Goal: Task Accomplishment & Management: Use online tool/utility

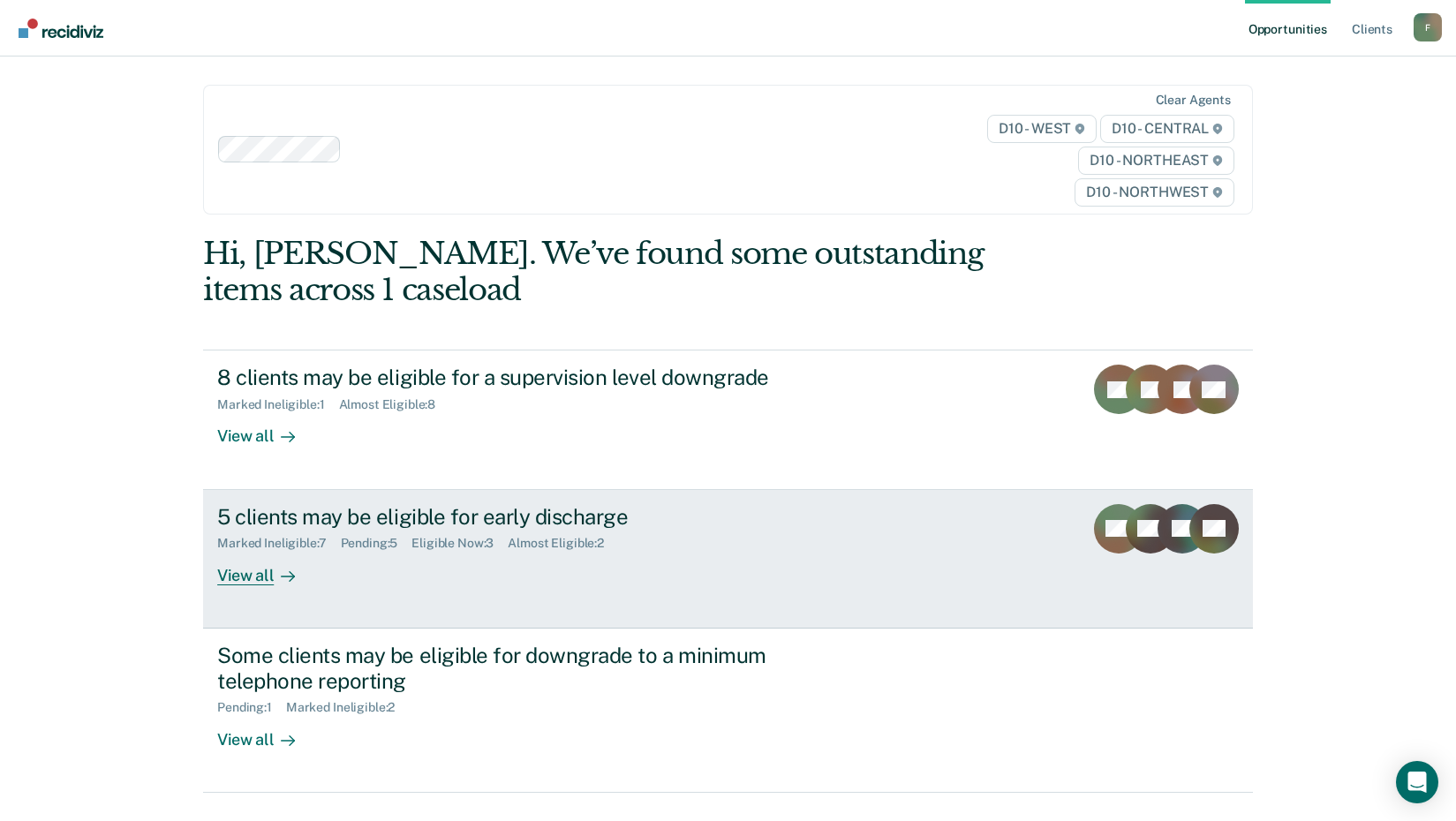
click at [389, 518] on div "5 clients may be eligible for early discharge" at bounding box center [527, 517] width 620 height 26
click at [283, 509] on div "5 clients may be eligible for early discharge" at bounding box center [527, 517] width 620 height 26
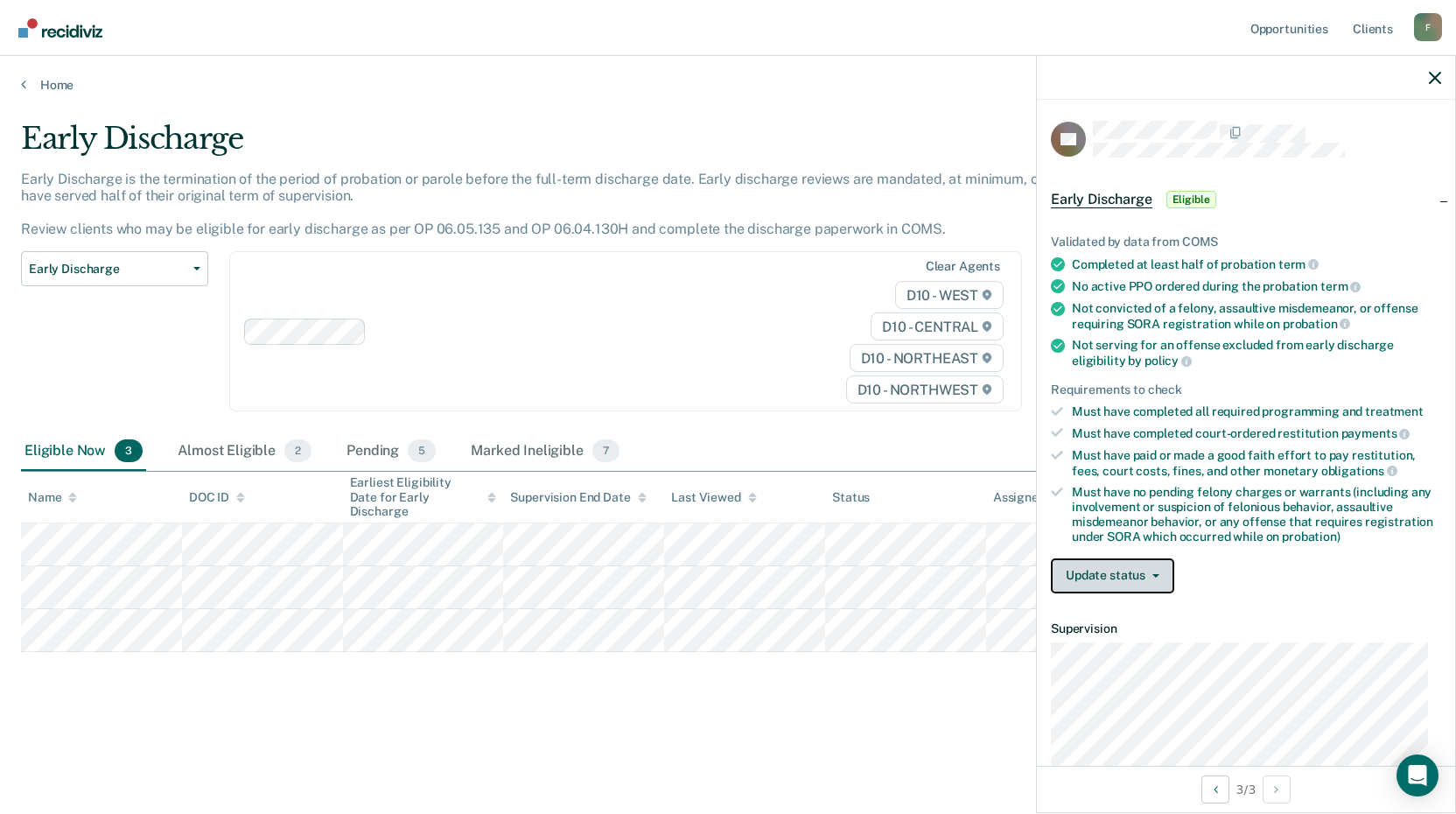
click at [1160, 574] on button "Update status" at bounding box center [1112, 575] width 124 height 35
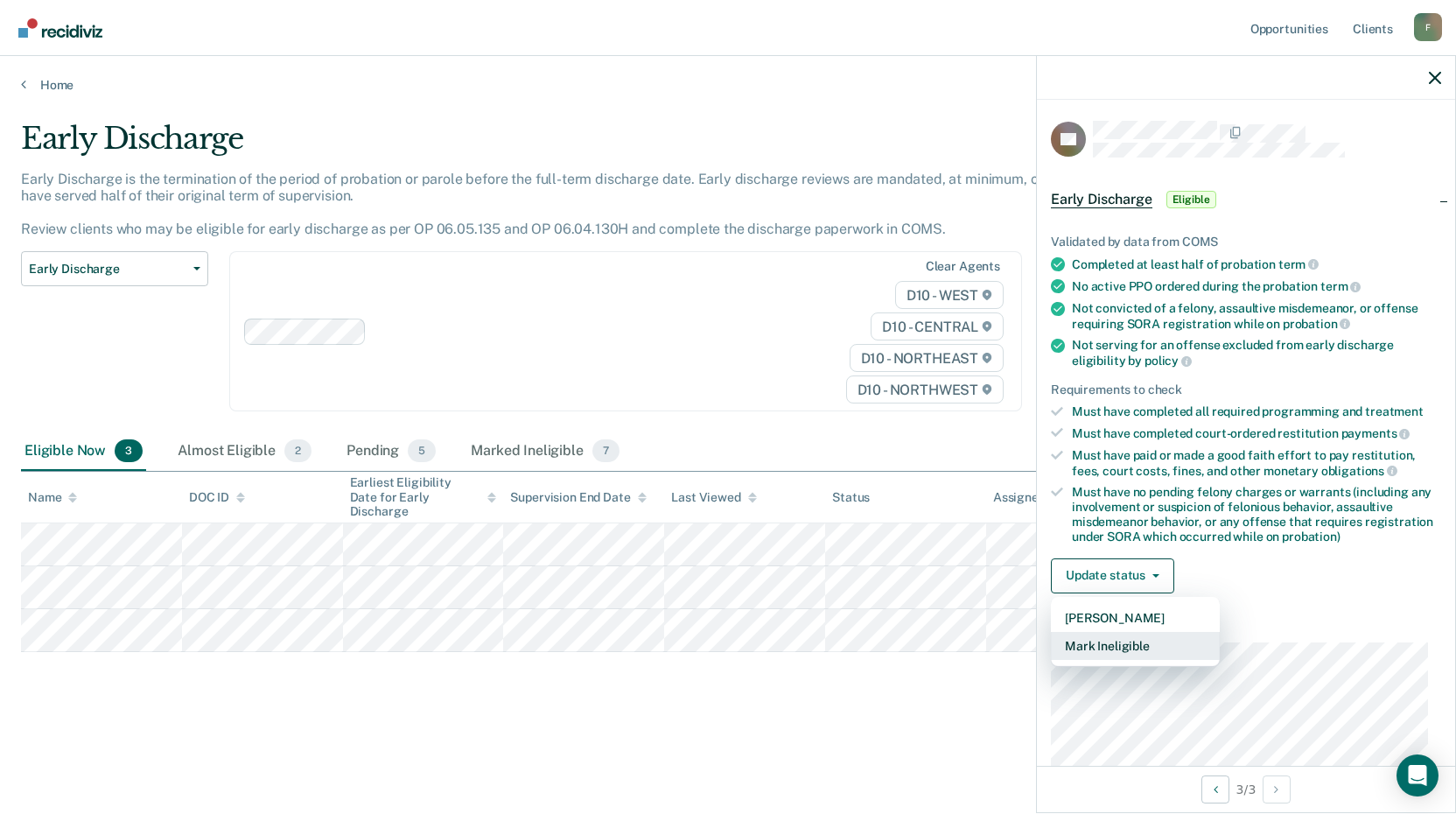
click at [1170, 650] on button "Mark Ineligible" at bounding box center [1135, 646] width 168 height 28
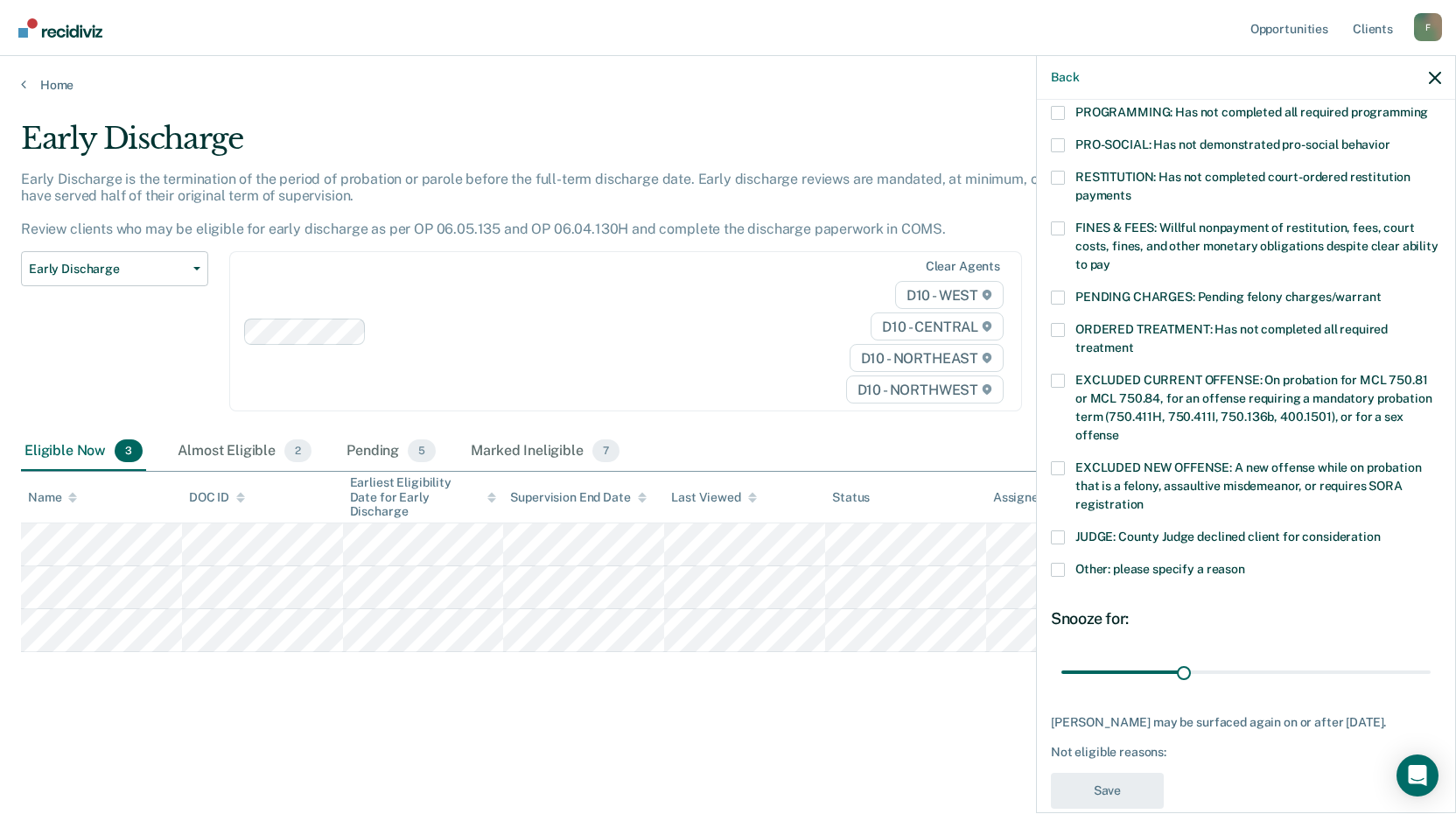
scroll to position [425, 0]
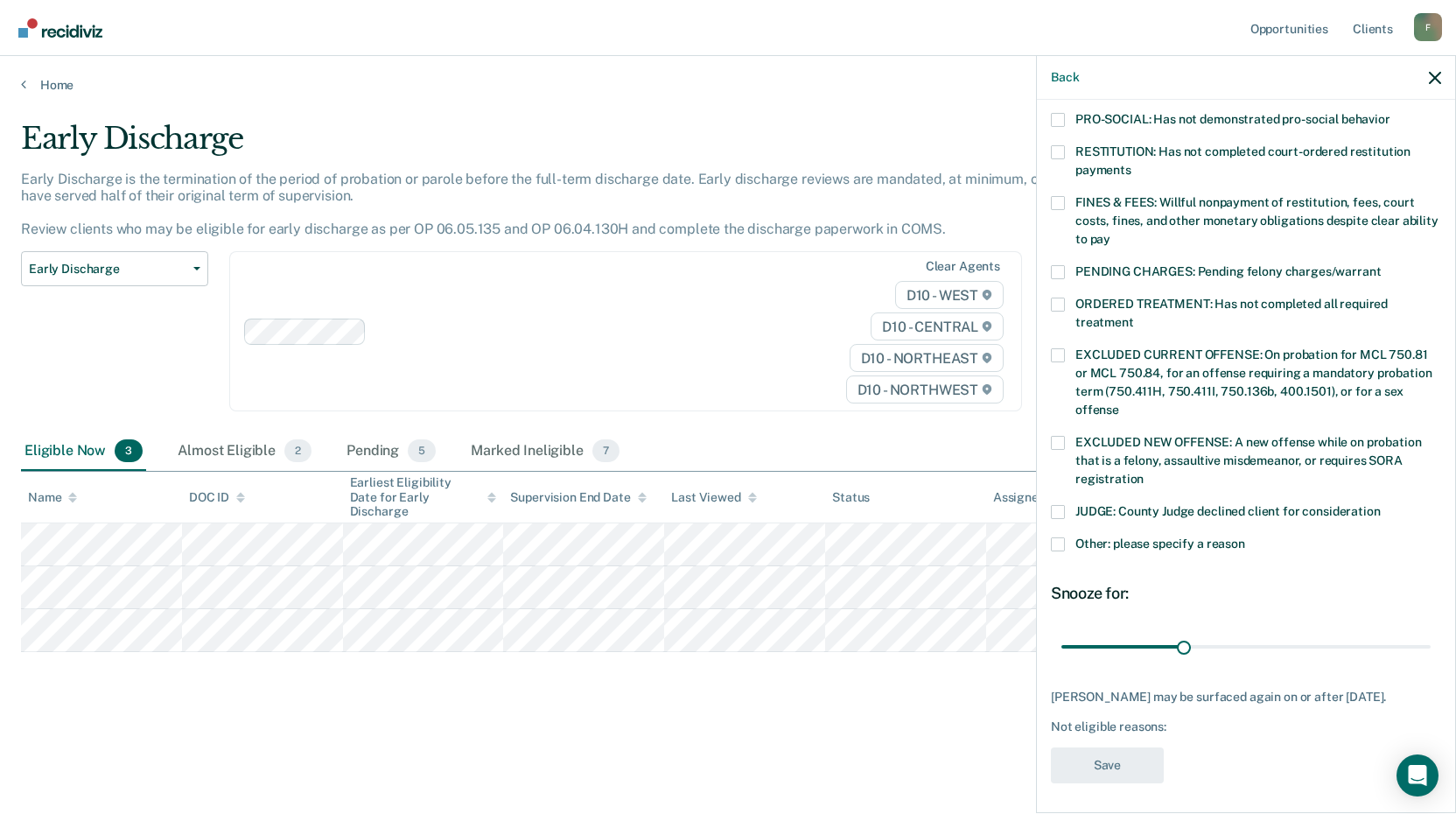
click at [1063, 537] on span at bounding box center [1058, 544] width 14 height 14
click at [1246, 537] on input "Other: please specify a reason" at bounding box center [1246, 537] width 0 height 0
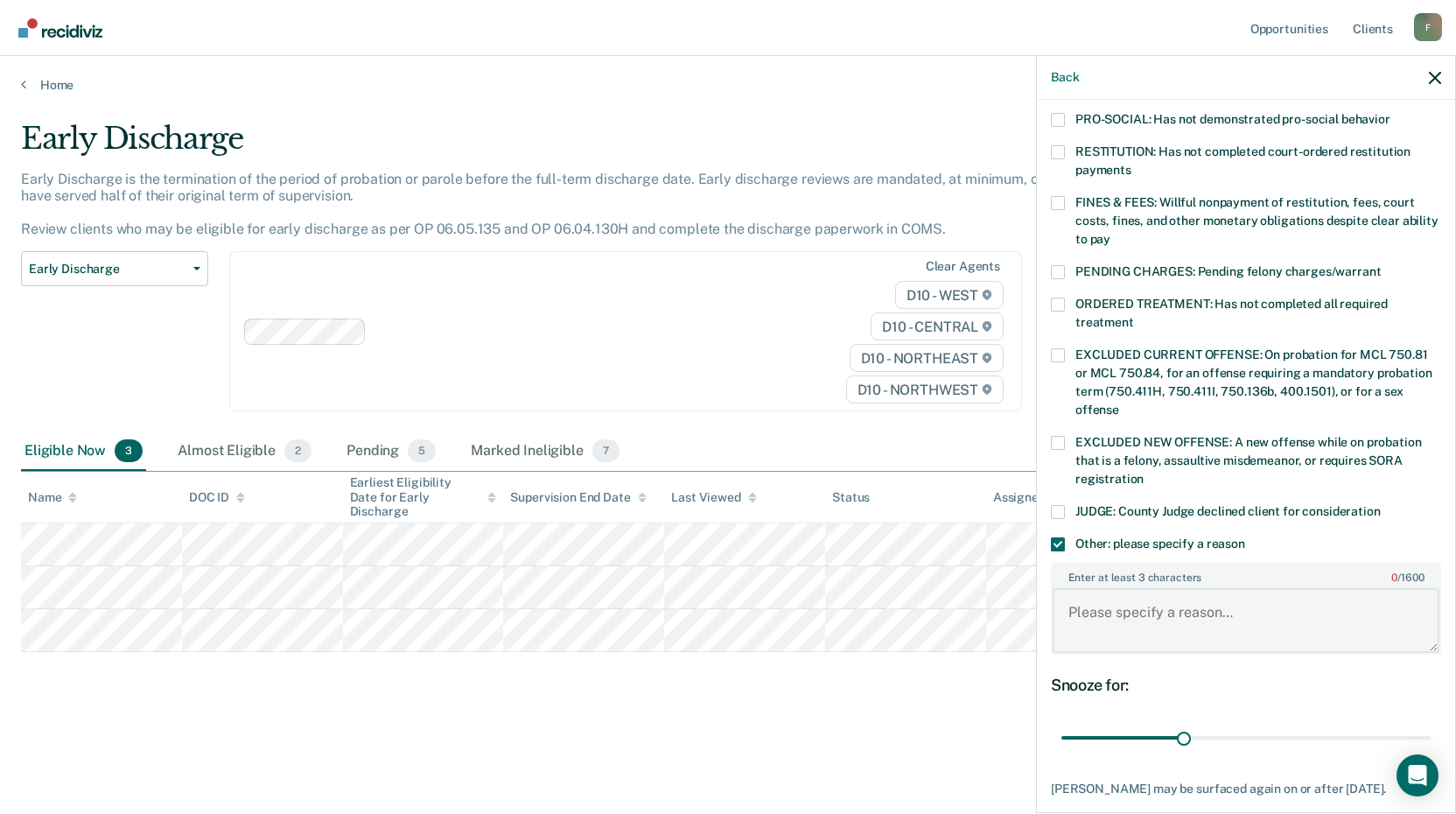
click at [1103, 599] on textarea "Enter at least 3 characters 0 / 1600" at bounding box center [1246, 620] width 387 height 64
type textarea "condition 9.01 must complete 18 months of probation."
drag, startPoint x: 1176, startPoint y: 716, endPoint x: 1417, endPoint y: 732, distance: 241.5
type input "90"
click at [1417, 732] on input "range" at bounding box center [1246, 737] width 369 height 30
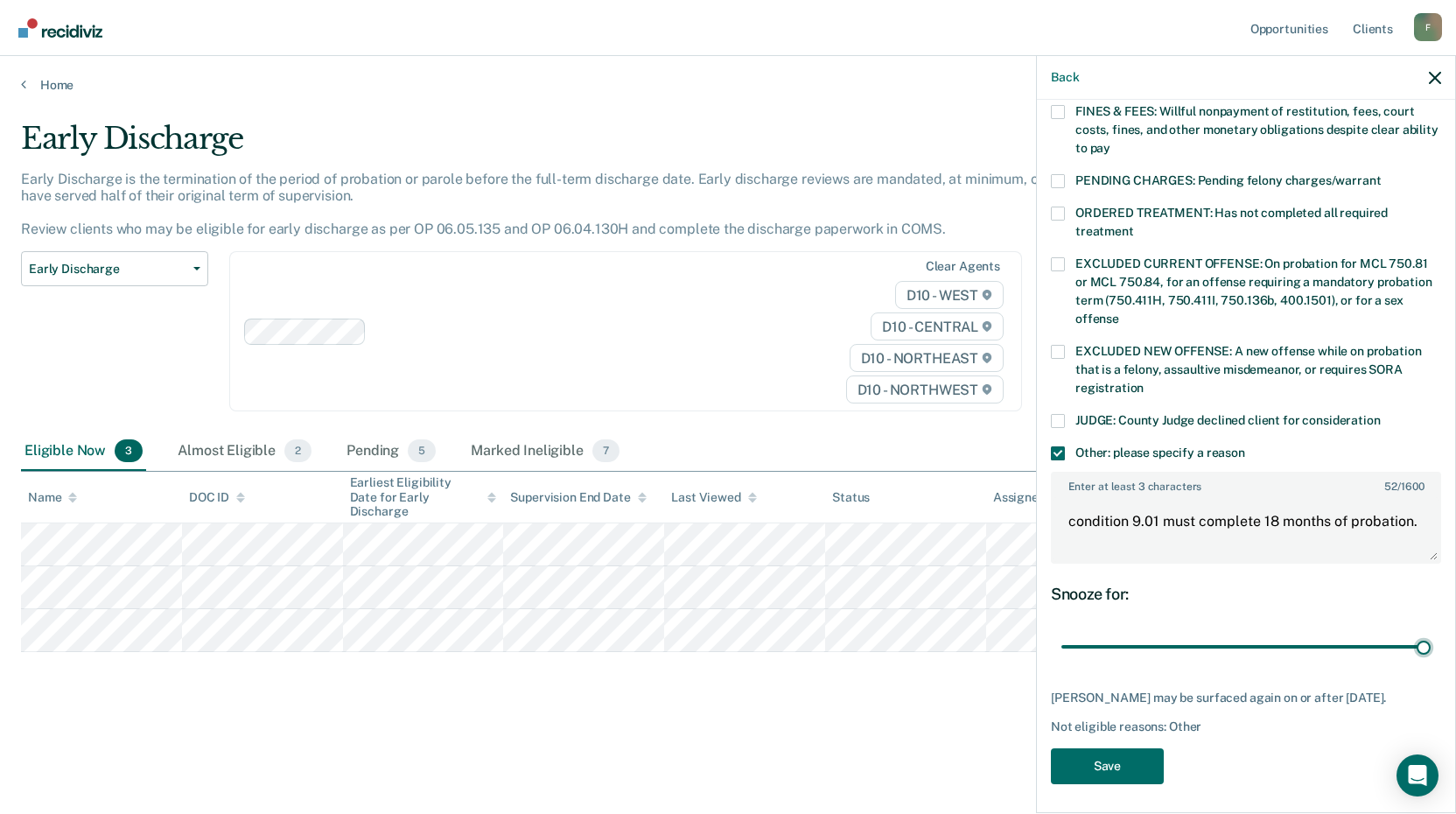
scroll to position [516, 0]
click at [1119, 755] on button "Save" at bounding box center [1107, 764] width 113 height 36
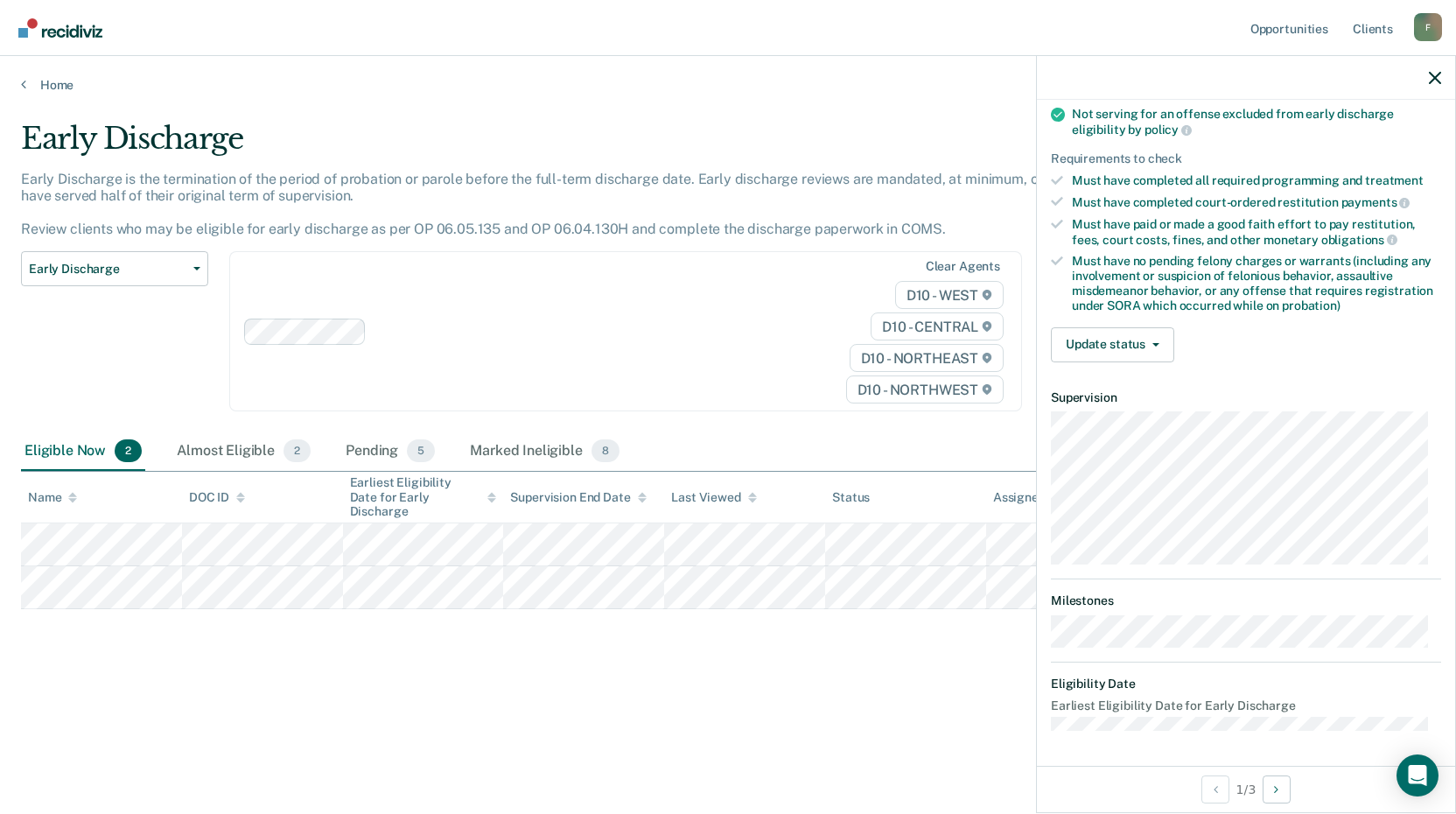
scroll to position [229, 0]
click at [1158, 345] on icon "button" at bounding box center [1155, 347] width 7 height 4
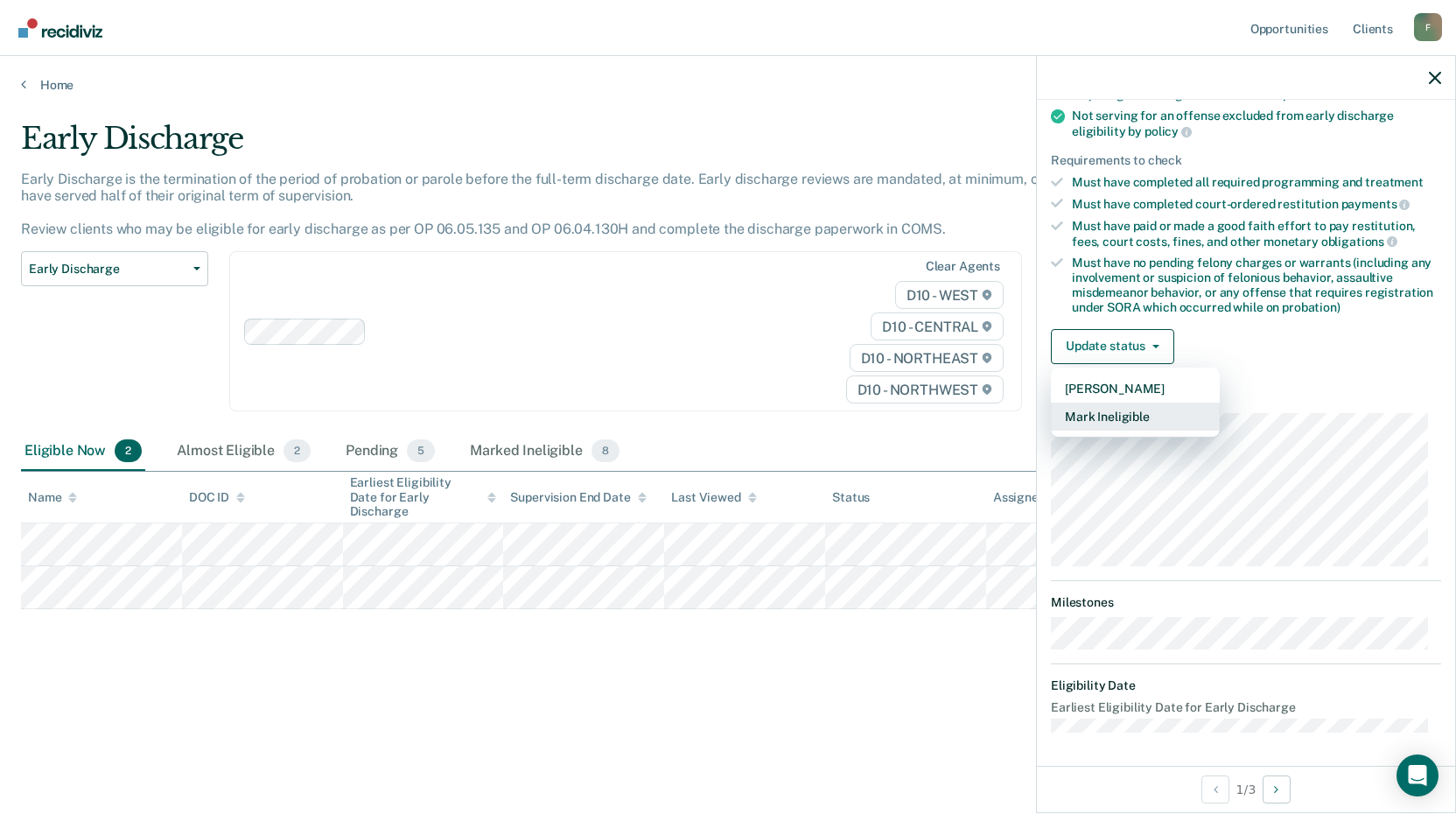
click at [1137, 419] on button "Mark Ineligible" at bounding box center [1135, 416] width 168 height 28
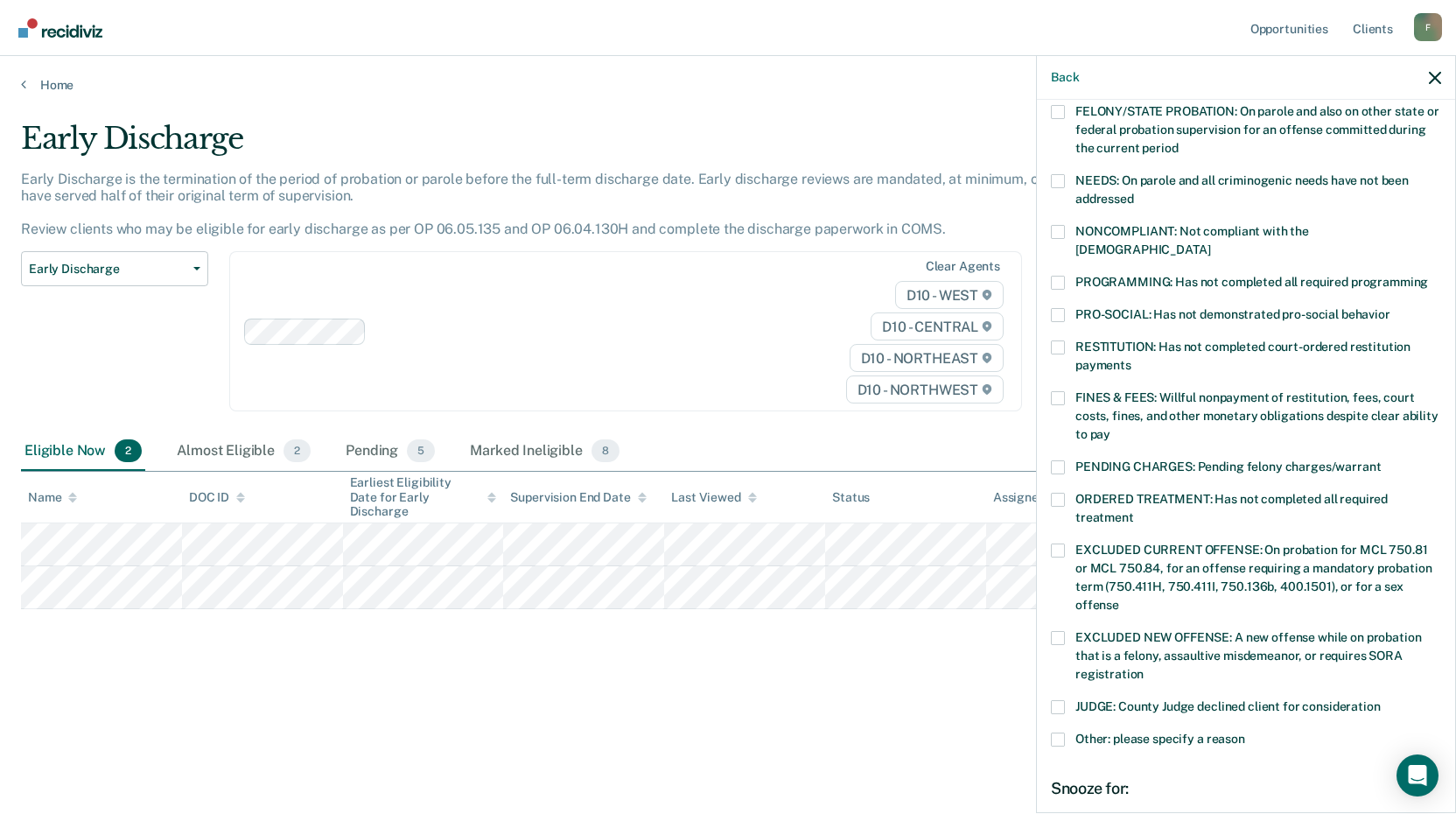
click at [1064, 732] on span at bounding box center [1058, 739] width 14 height 14
click at [1246, 732] on input "Other: please specify a reason" at bounding box center [1246, 732] width 0 height 0
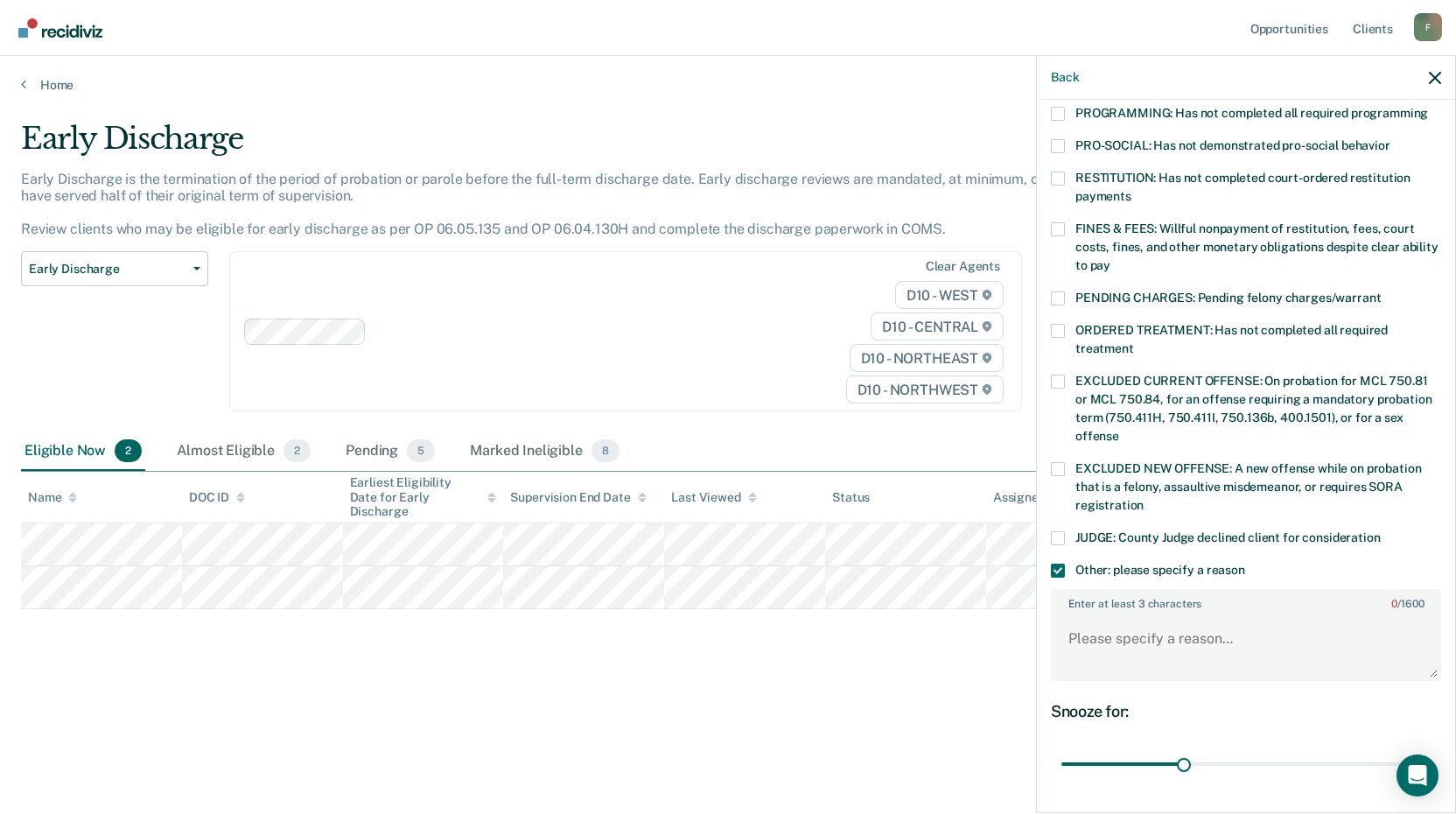
scroll to position [501, 0]
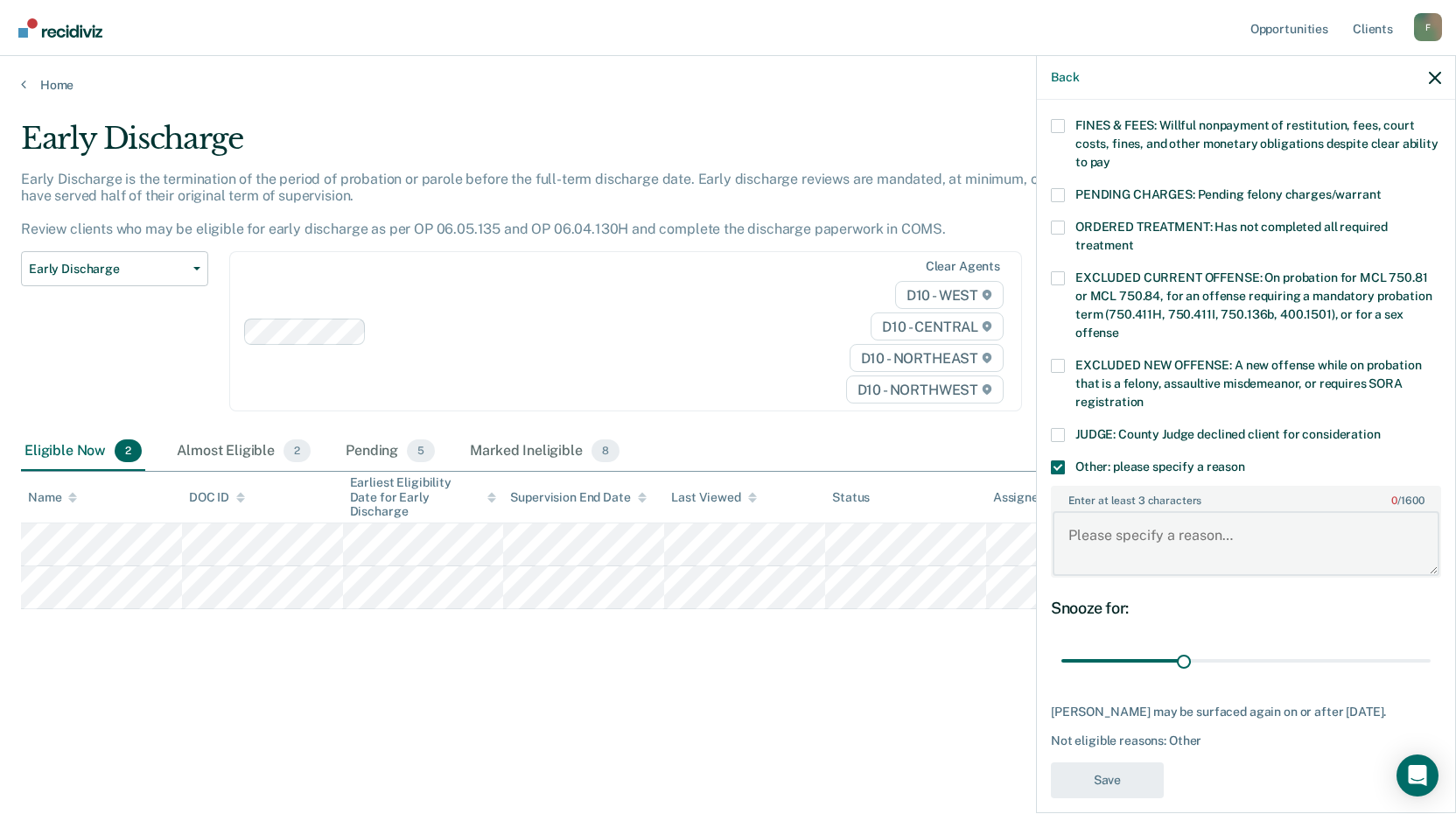
click at [1100, 522] on textarea "Enter at least 3 characters 0 / 1600" at bounding box center [1246, 543] width 387 height 64
type textarea "mental health assessment has not been completed."
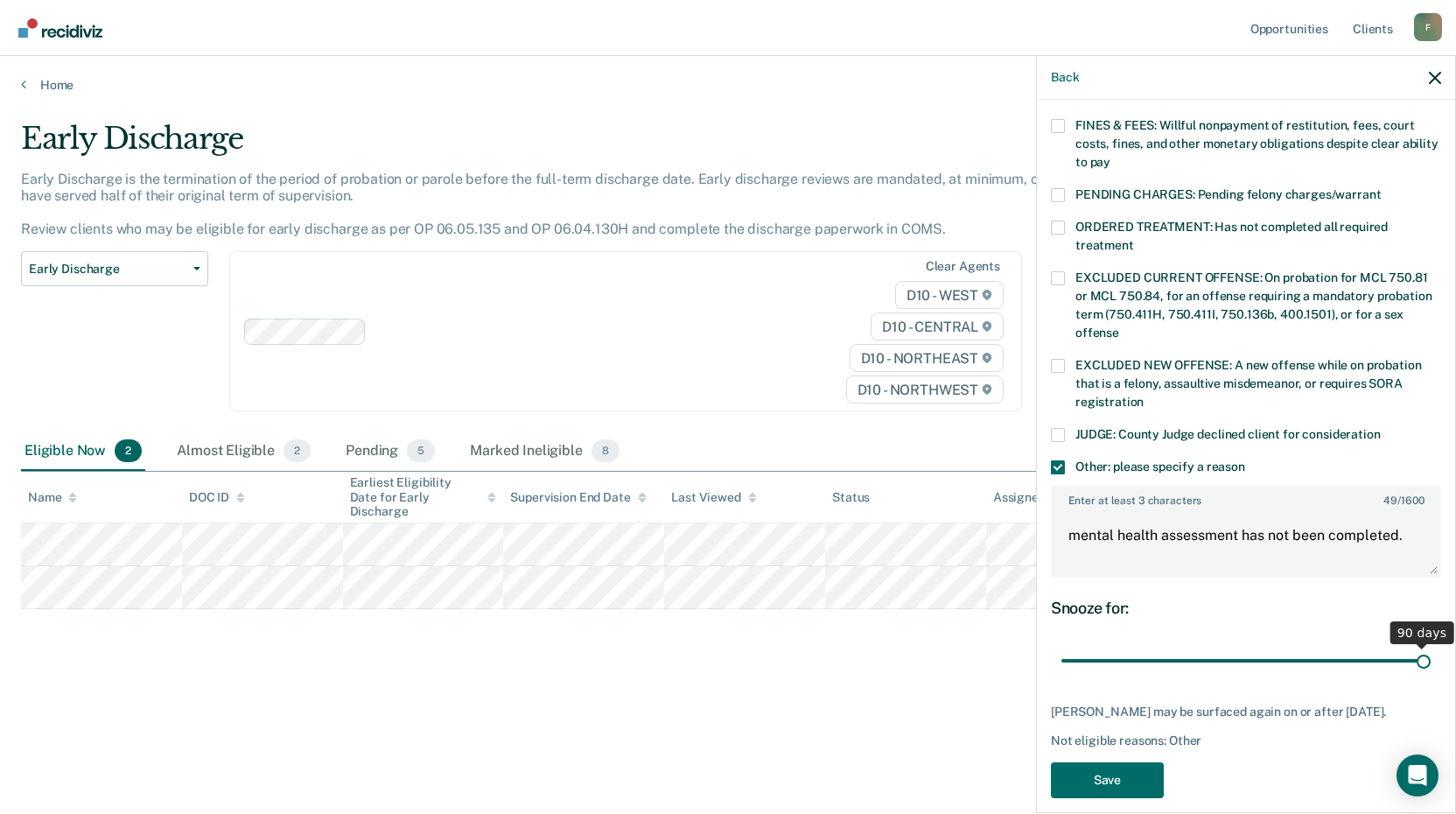
drag, startPoint x: 1182, startPoint y: 640, endPoint x: 1432, endPoint y: 648, distance: 250.1
type input "90"
click at [1431, 648] on input "range" at bounding box center [1246, 660] width 369 height 30
click at [1123, 765] on button "Save" at bounding box center [1107, 780] width 113 height 36
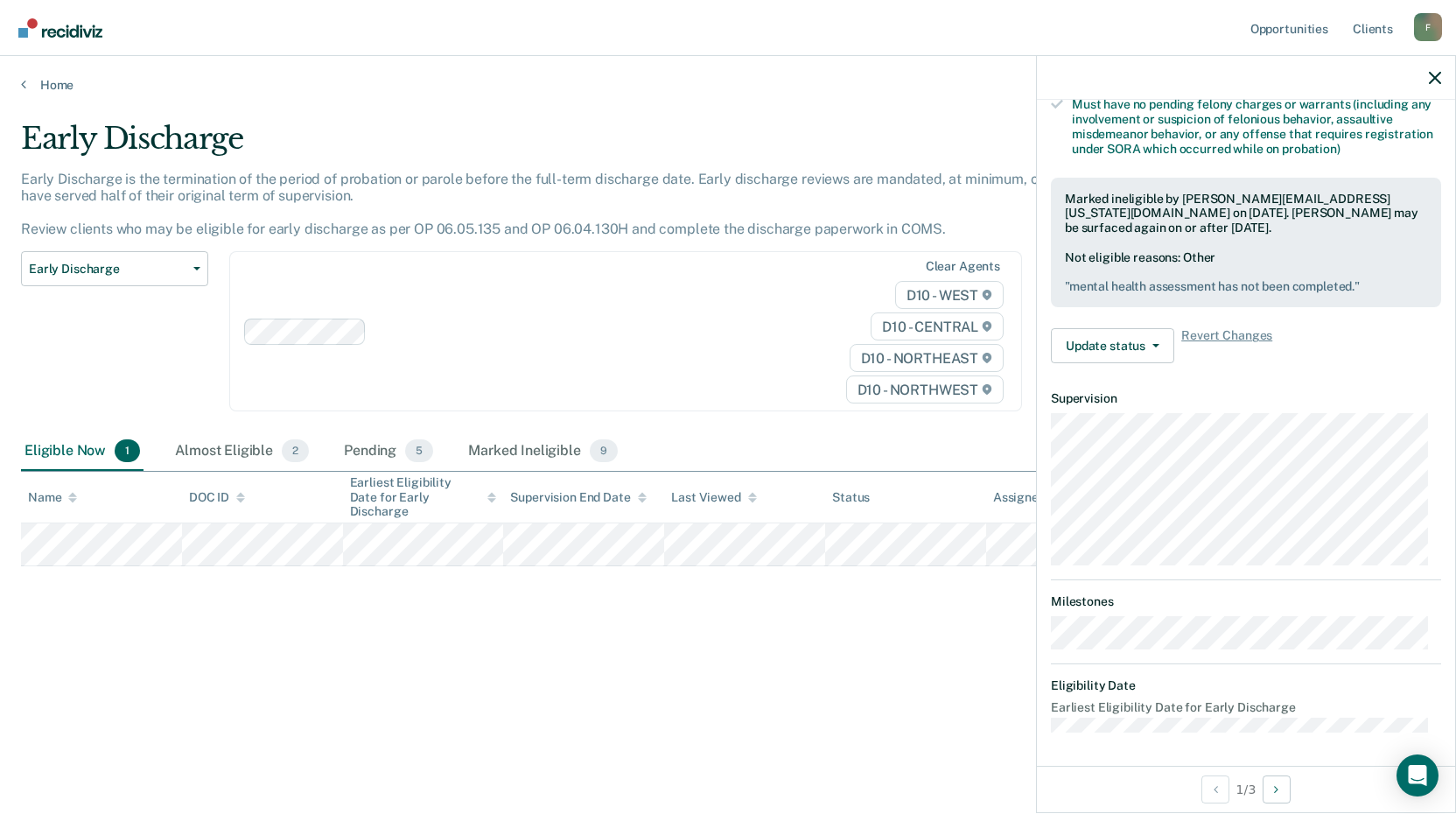
scroll to position [229, 0]
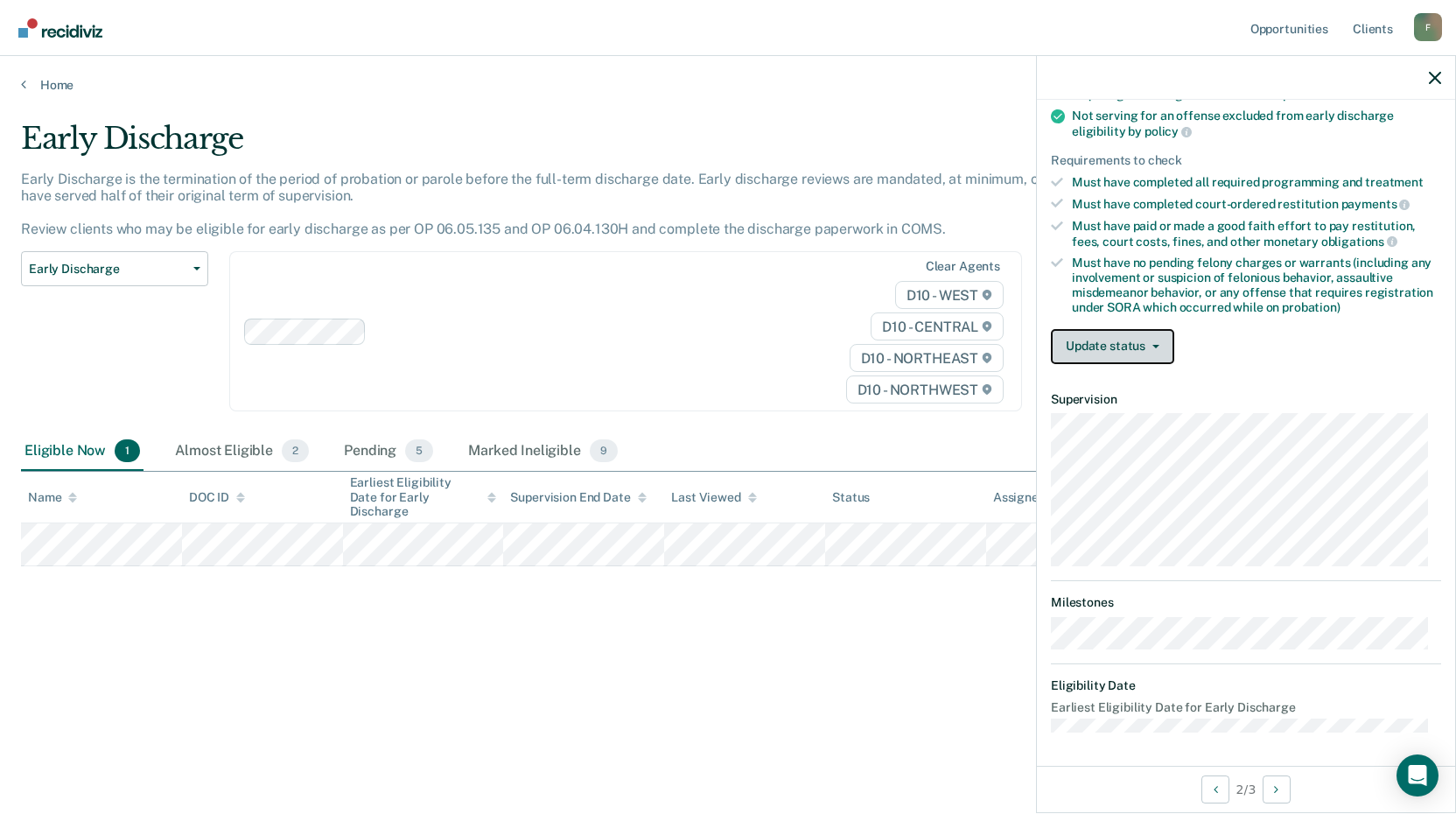
click at [1162, 344] on button "Update status" at bounding box center [1112, 347] width 124 height 35
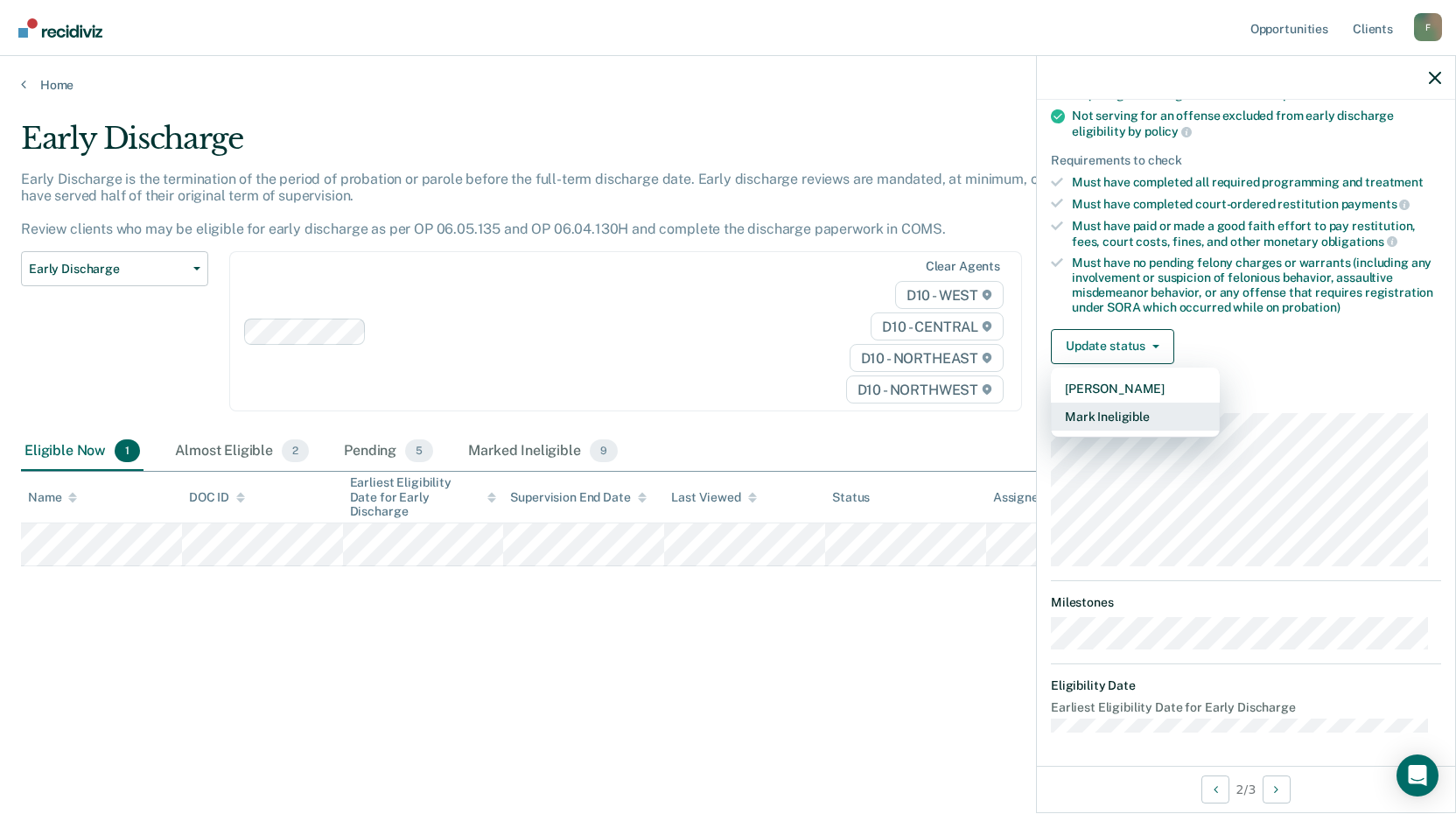
click at [1132, 409] on button "Mark Ineligible" at bounding box center [1135, 416] width 168 height 28
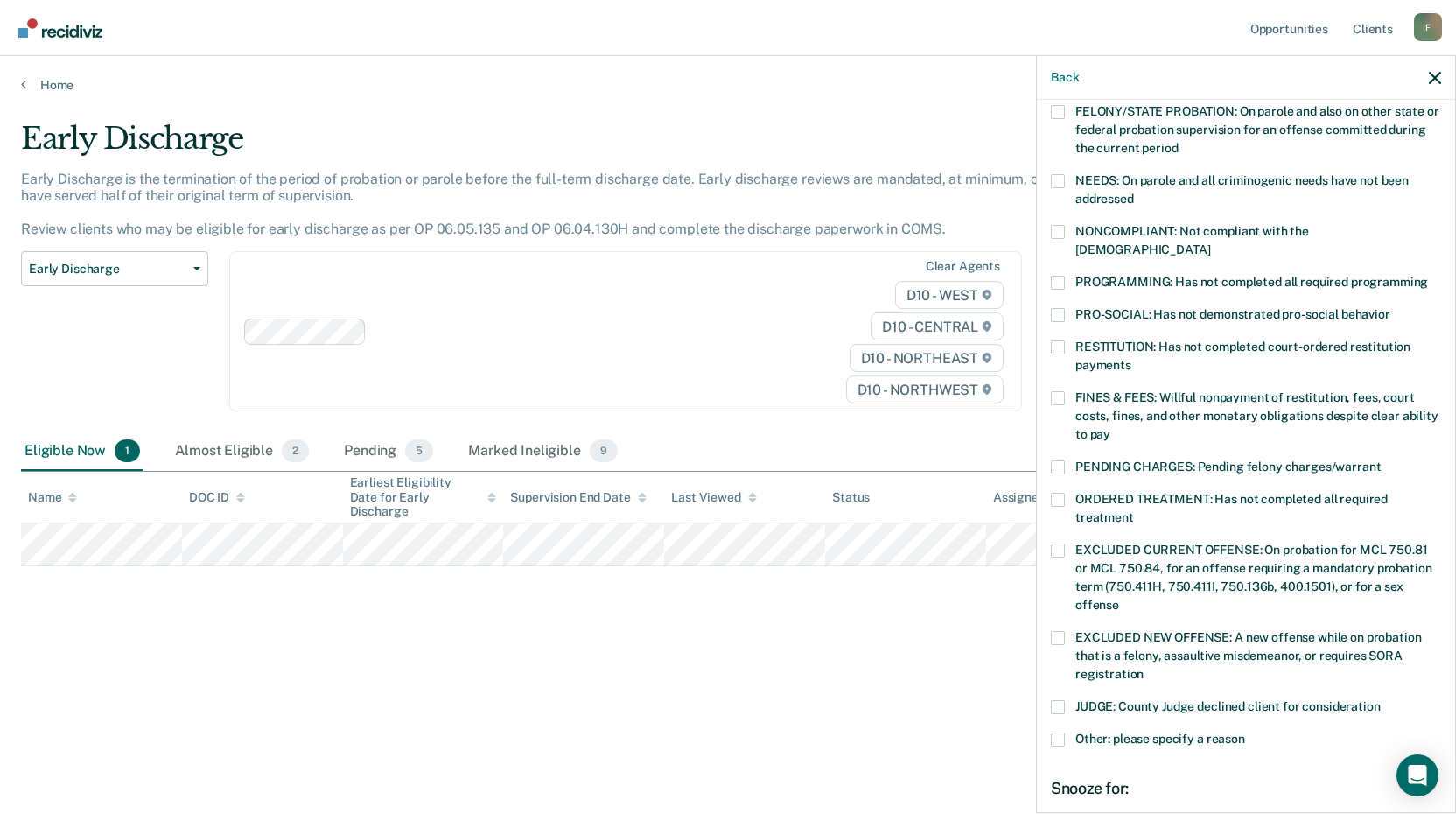
click at [1059, 341] on span at bounding box center [1058, 348] width 14 height 14
click at [1132, 358] on input "RESTITUTION: Has not completed court-ordered restitution payments" at bounding box center [1132, 358] width 0 height 0
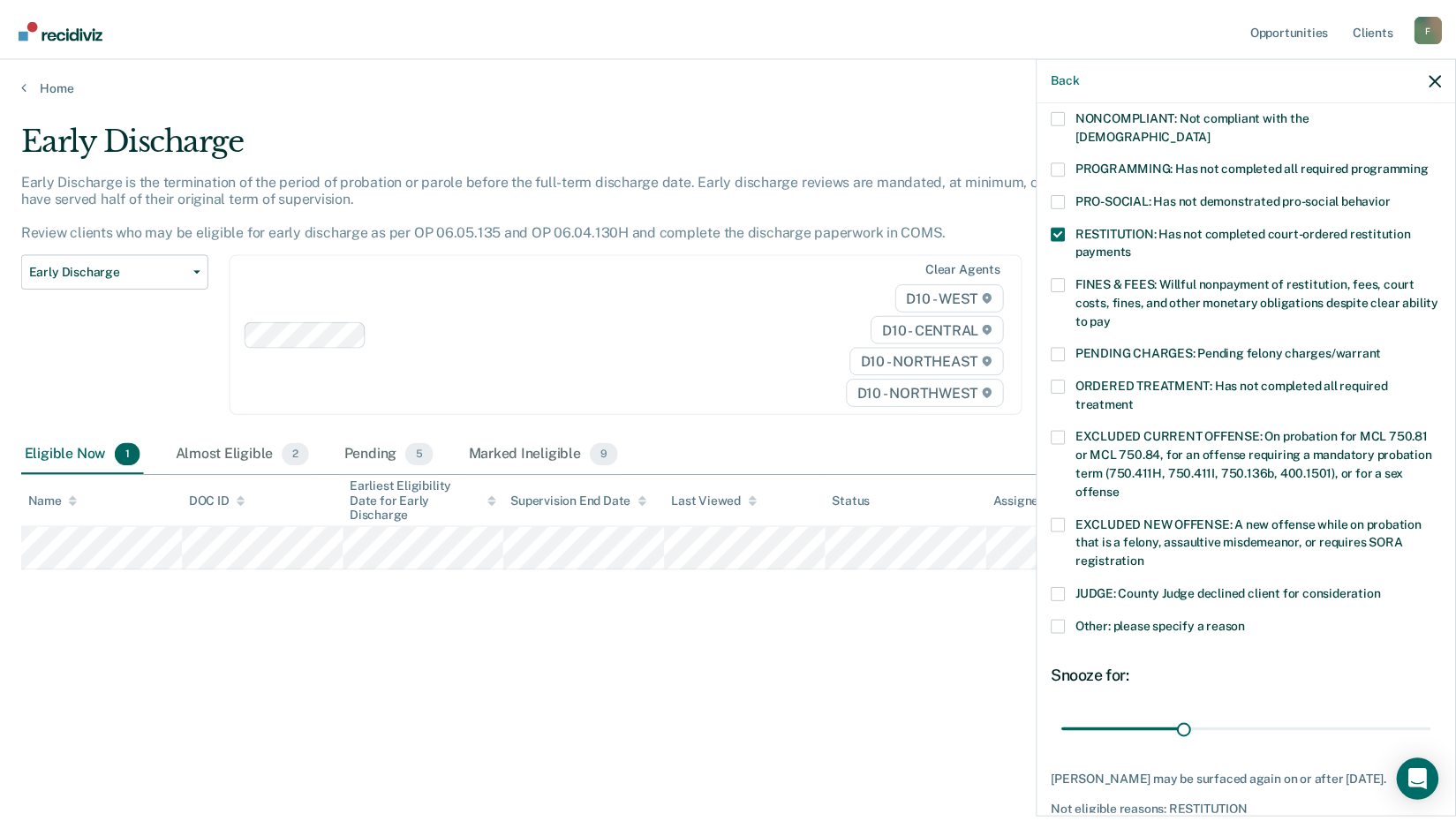
scroll to position [428, 0]
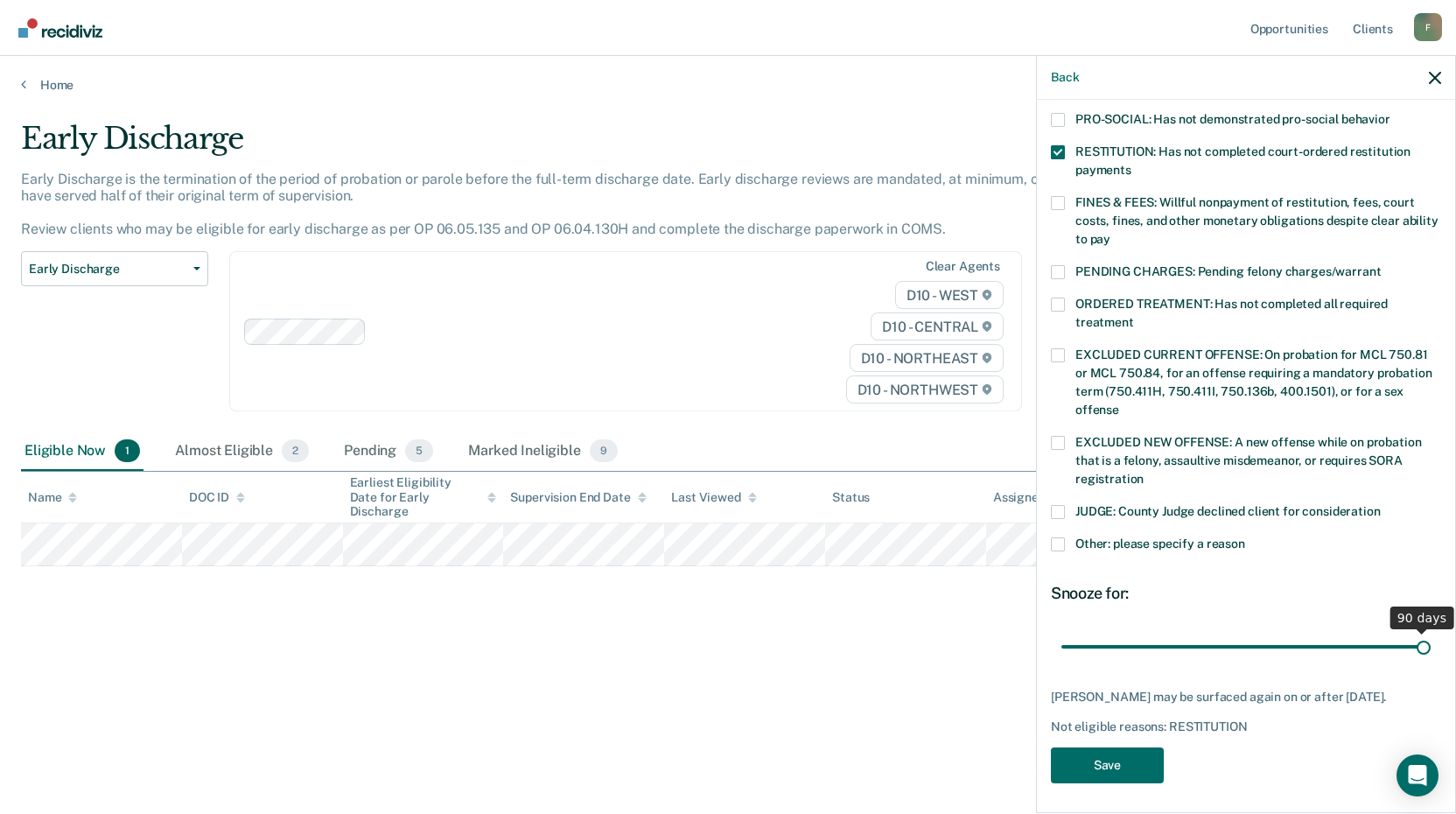
drag, startPoint x: 1195, startPoint y: 628, endPoint x: 1452, endPoint y: 625, distance: 257.0
type input "90"
click at [1431, 631] on input "range" at bounding box center [1246, 646] width 369 height 30
click at [1133, 764] on button "Save" at bounding box center [1107, 764] width 113 height 36
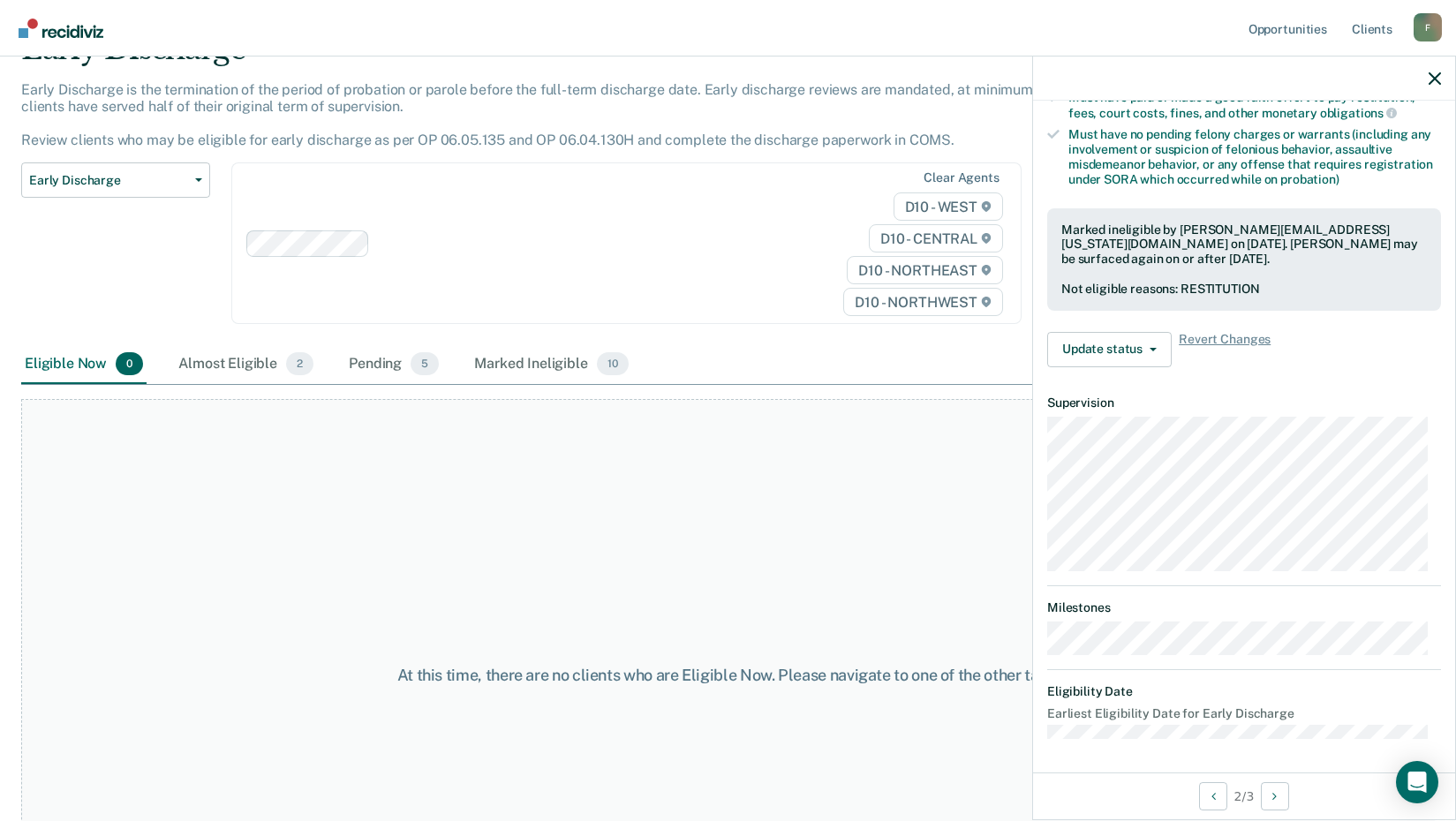
scroll to position [0, 0]
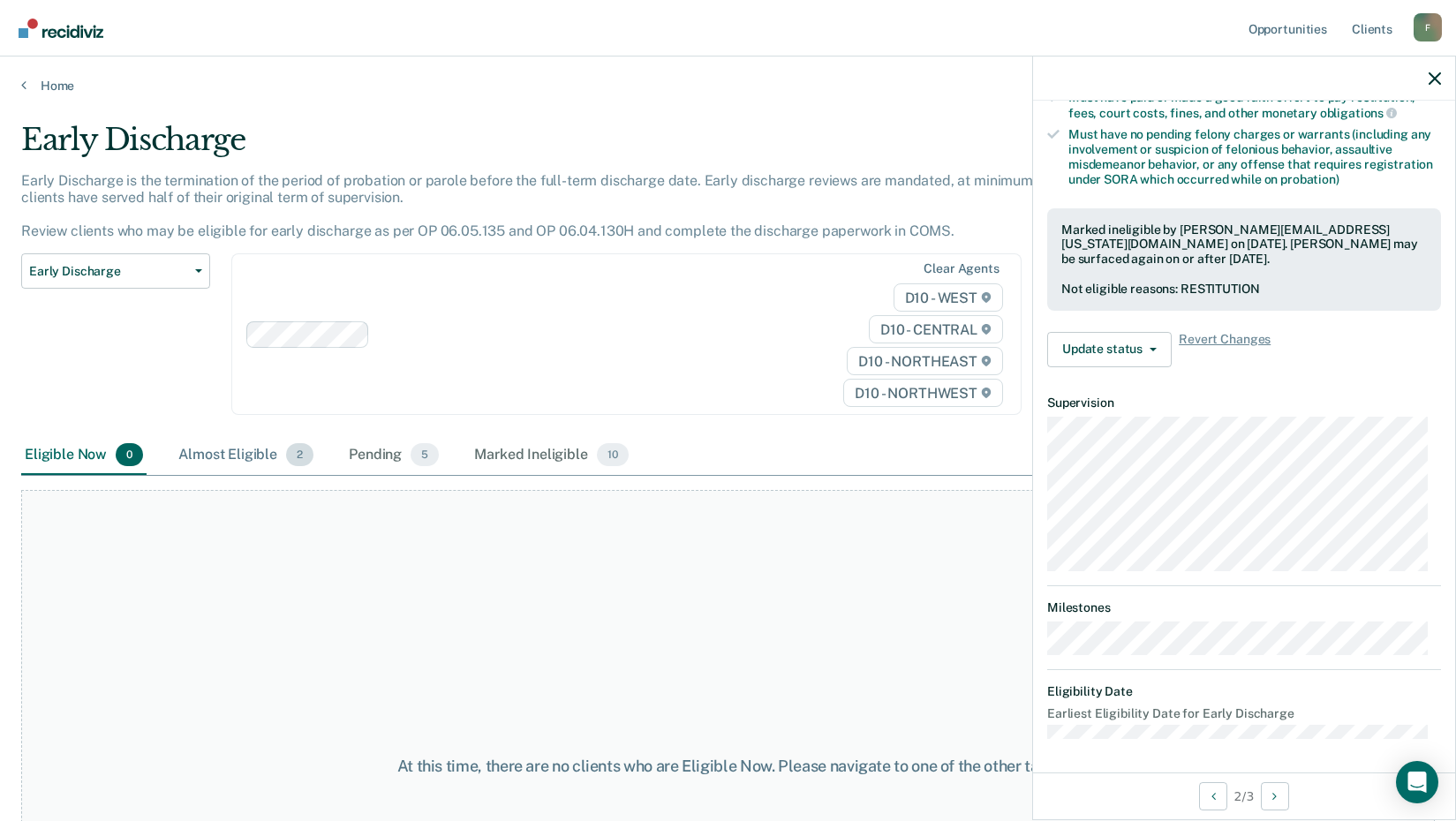
click at [212, 453] on div "Almost Eligible 2" at bounding box center [246, 456] width 142 height 39
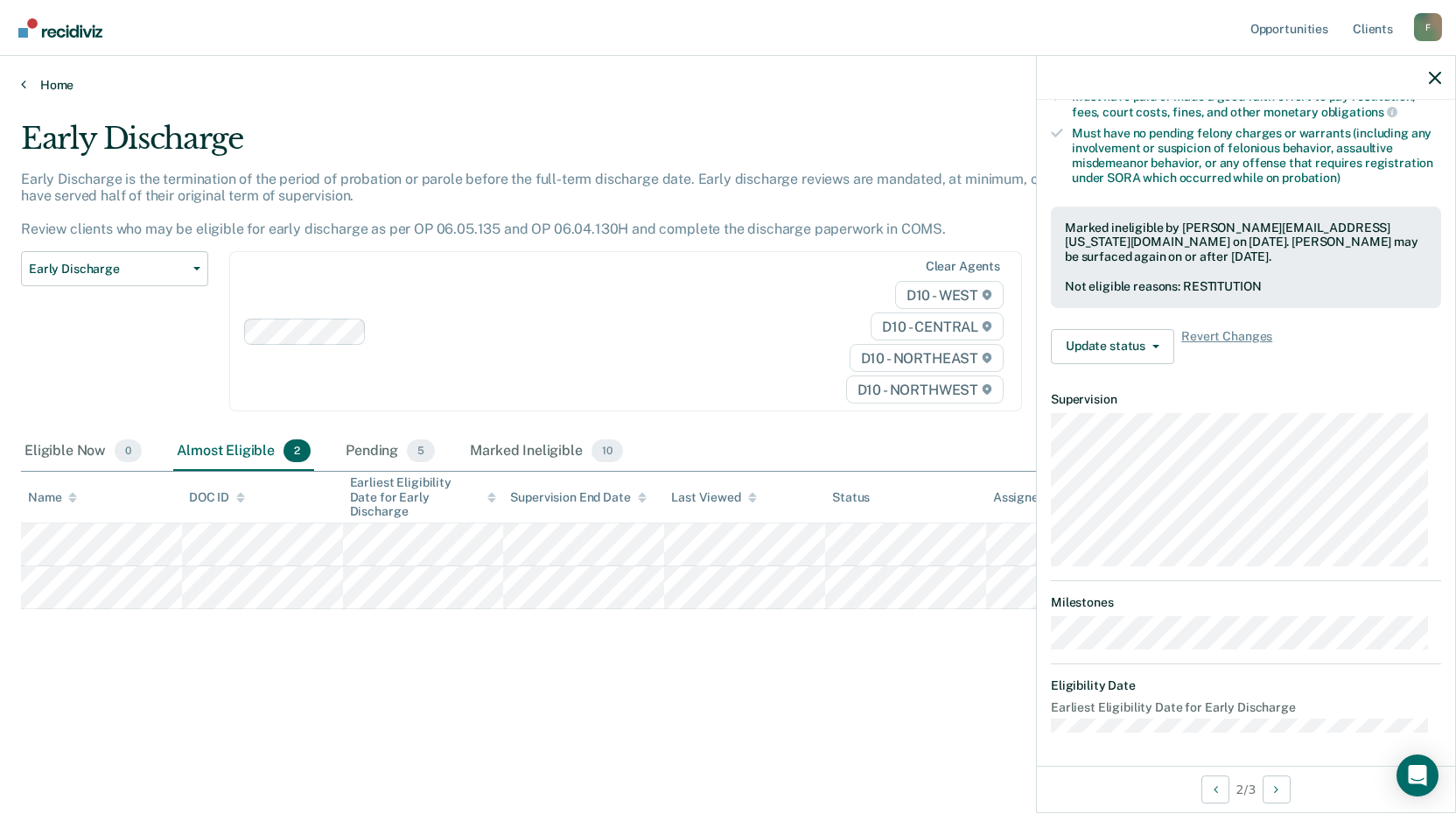
click at [21, 83] on icon at bounding box center [23, 84] width 5 height 14
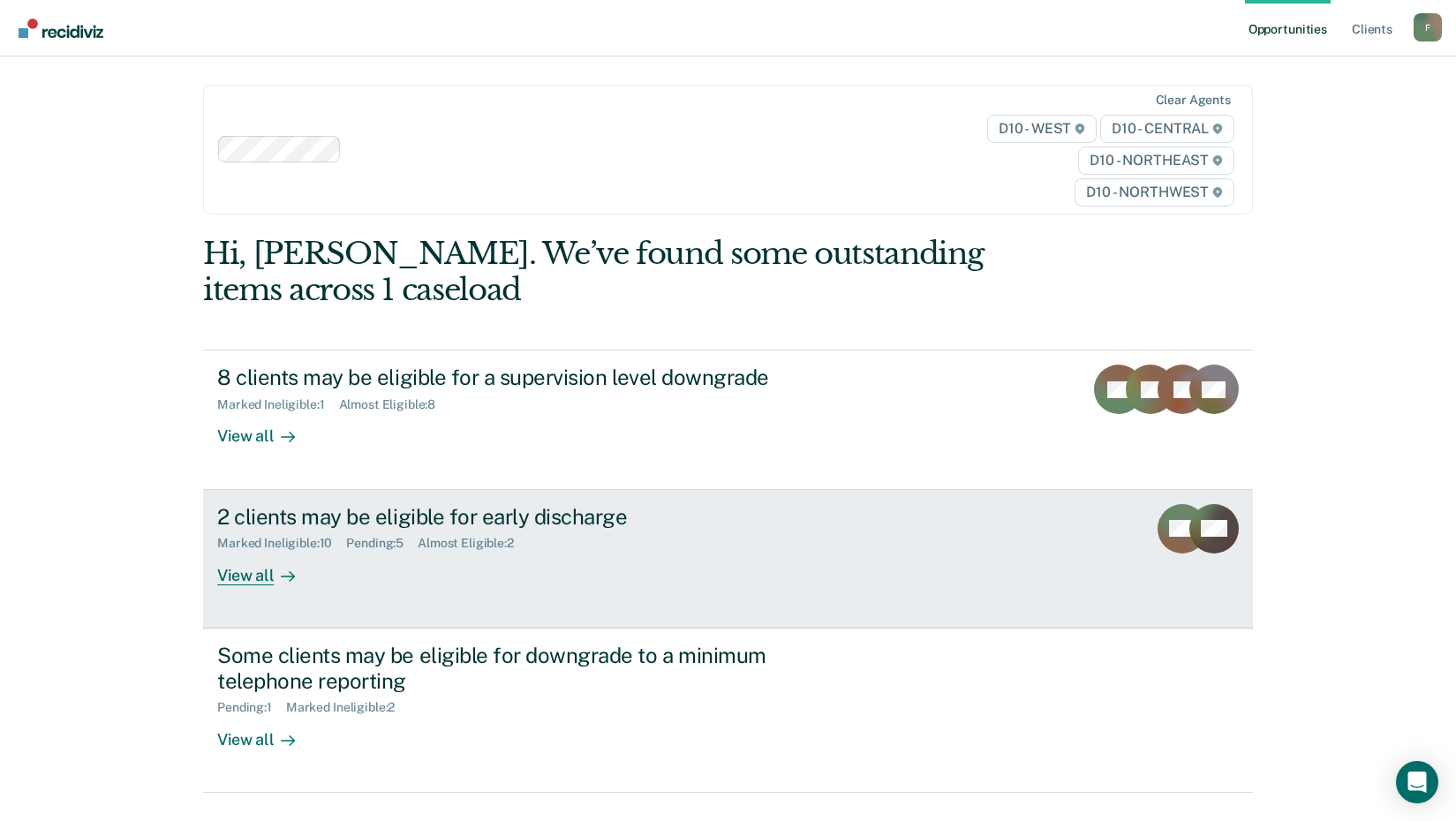
click at [366, 541] on div "Pending : 5" at bounding box center [381, 542] width 72 height 15
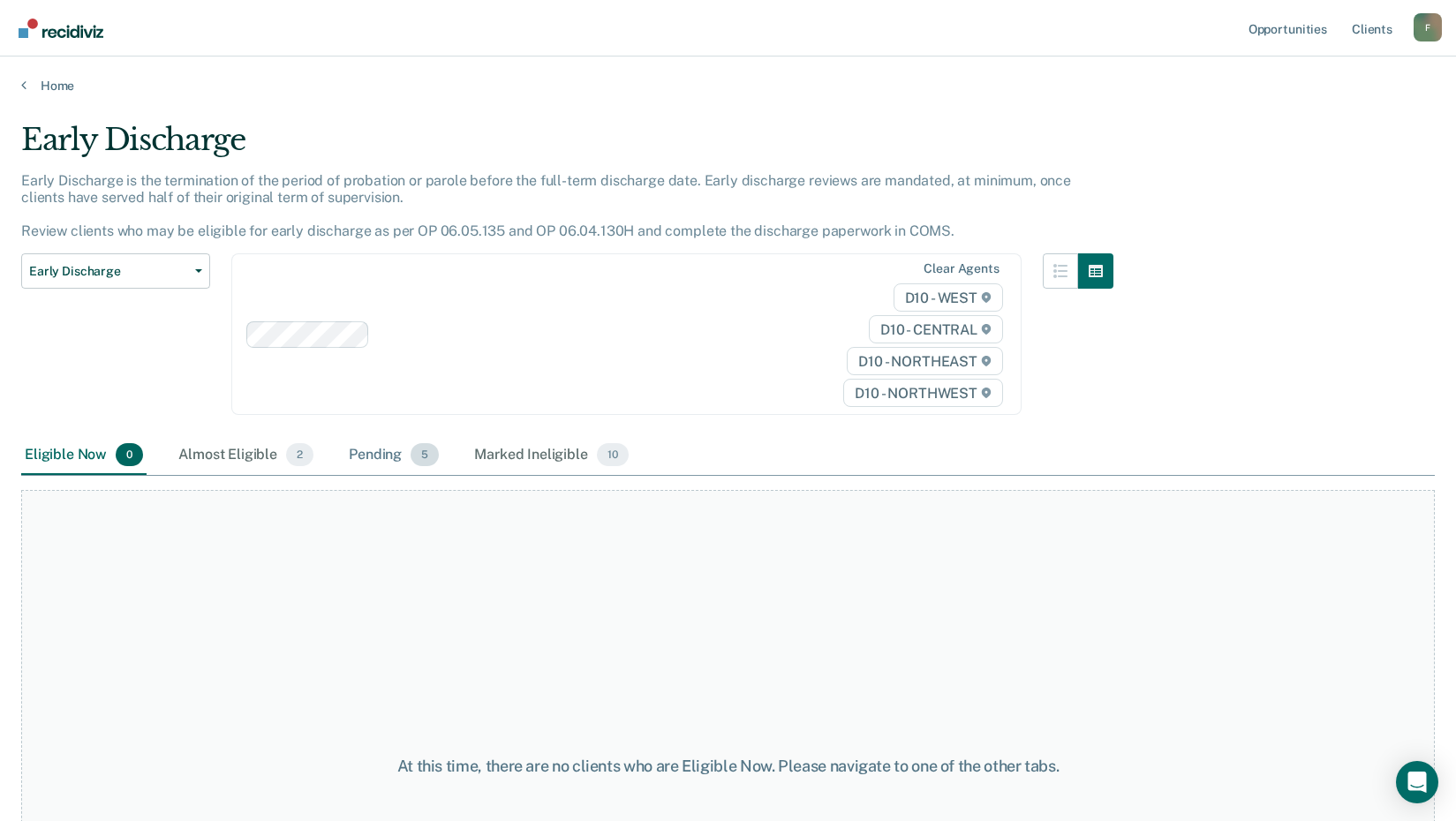
click at [377, 448] on div "Pending 5" at bounding box center [393, 456] width 97 height 39
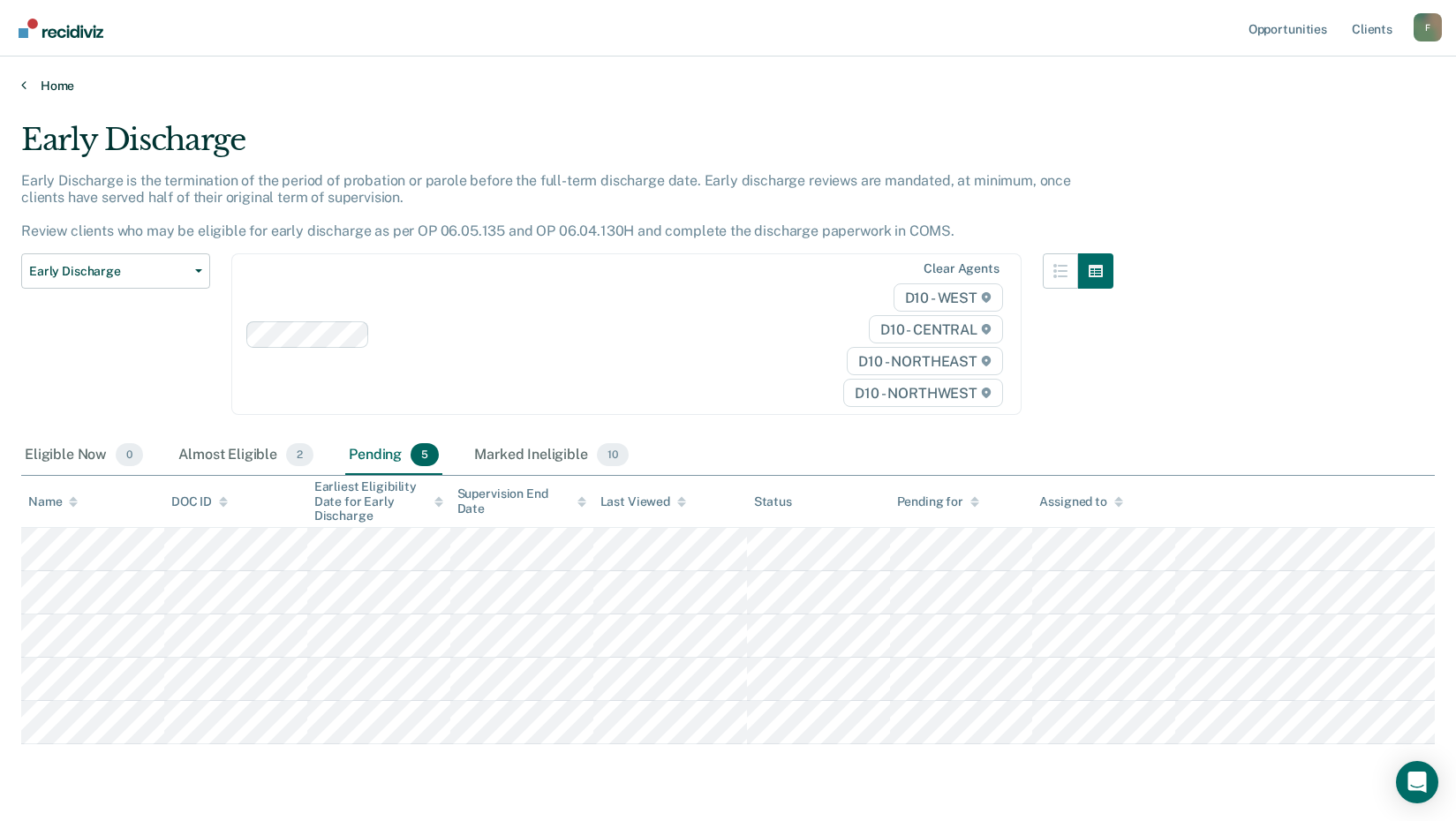
click at [25, 82] on icon at bounding box center [24, 84] width 5 height 14
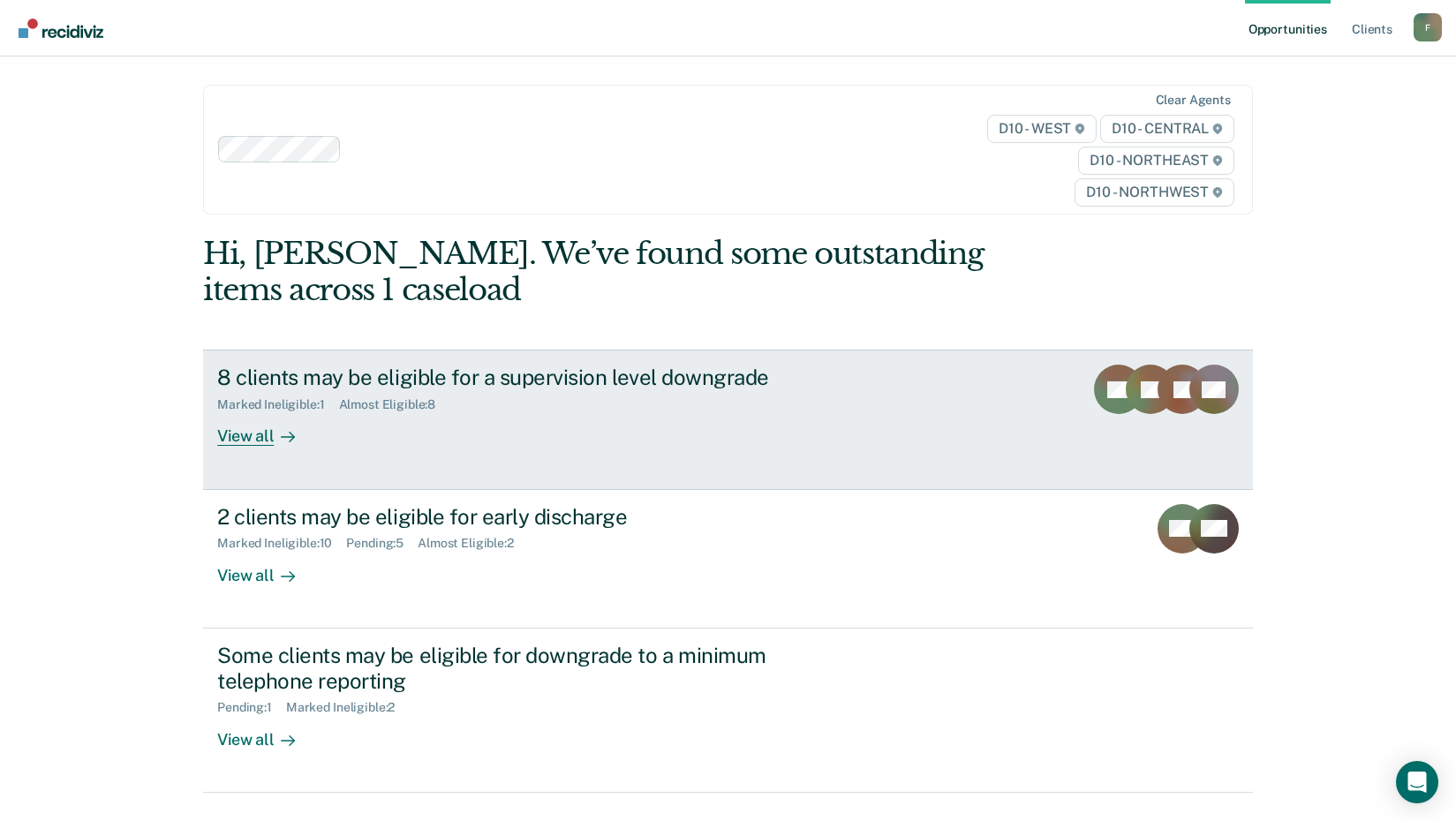
scroll to position [81, 0]
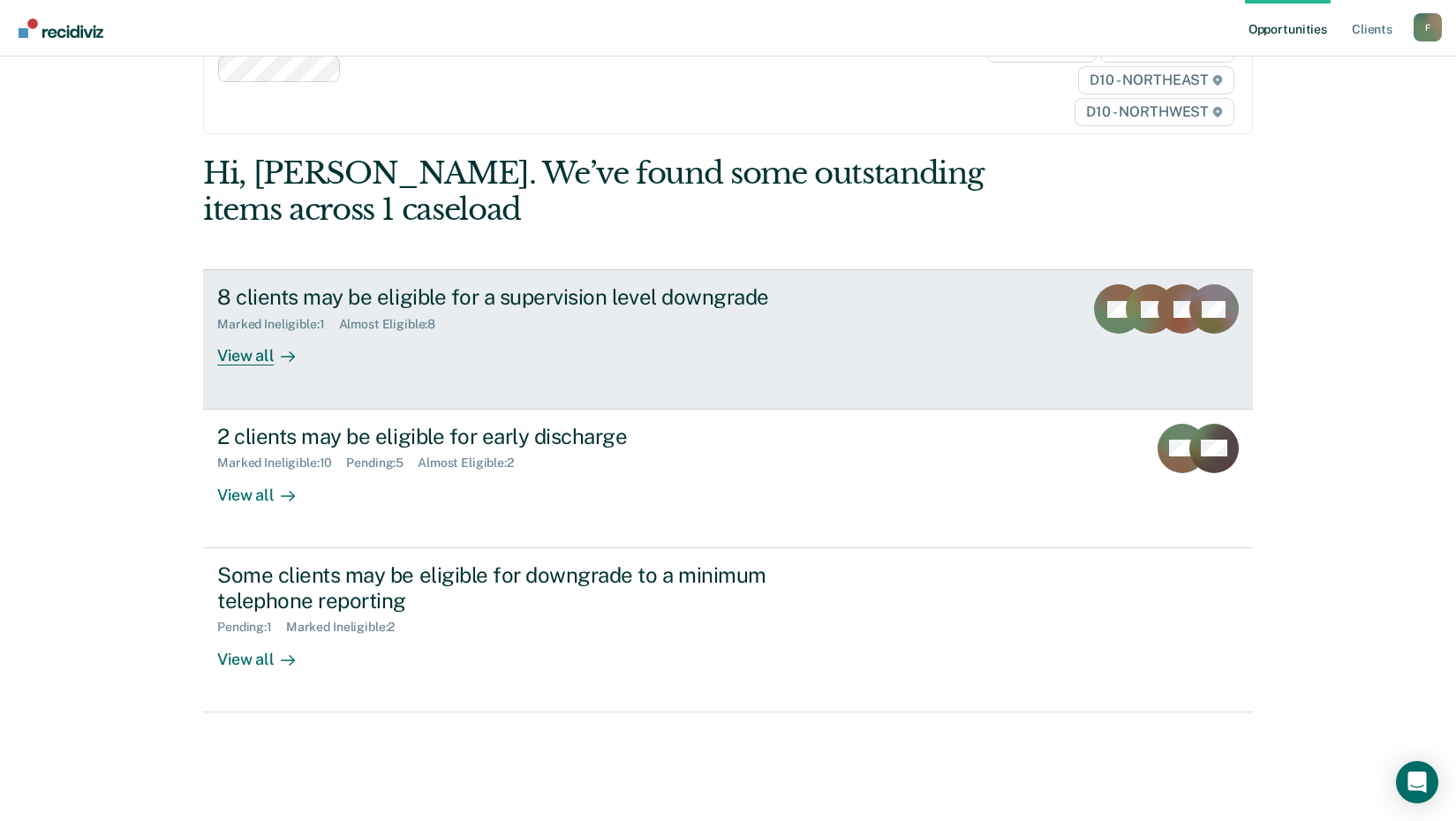
click at [232, 355] on div "View all" at bounding box center [266, 349] width 99 height 34
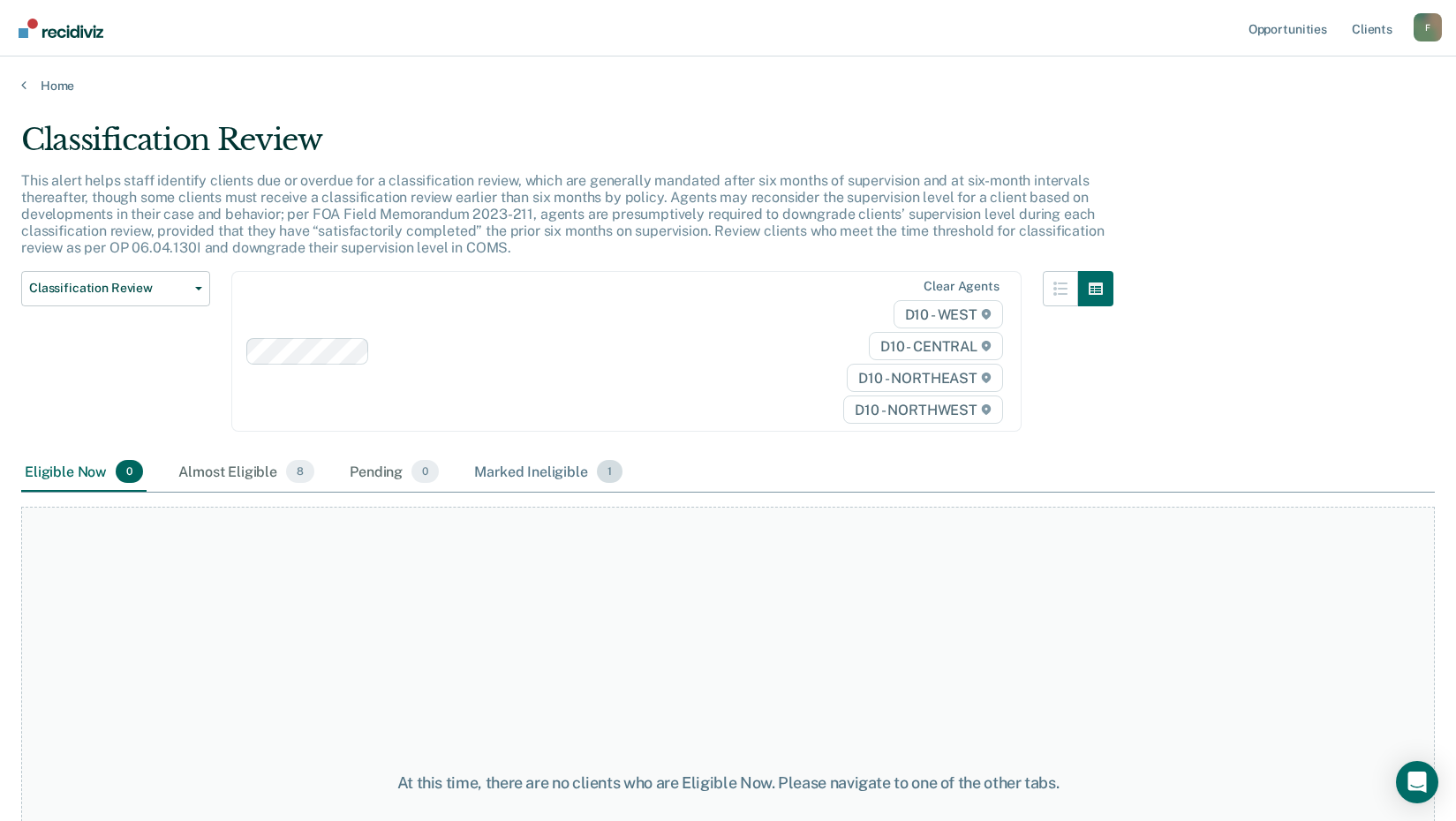
click at [537, 475] on div "Marked Ineligible 1" at bounding box center [548, 472] width 155 height 39
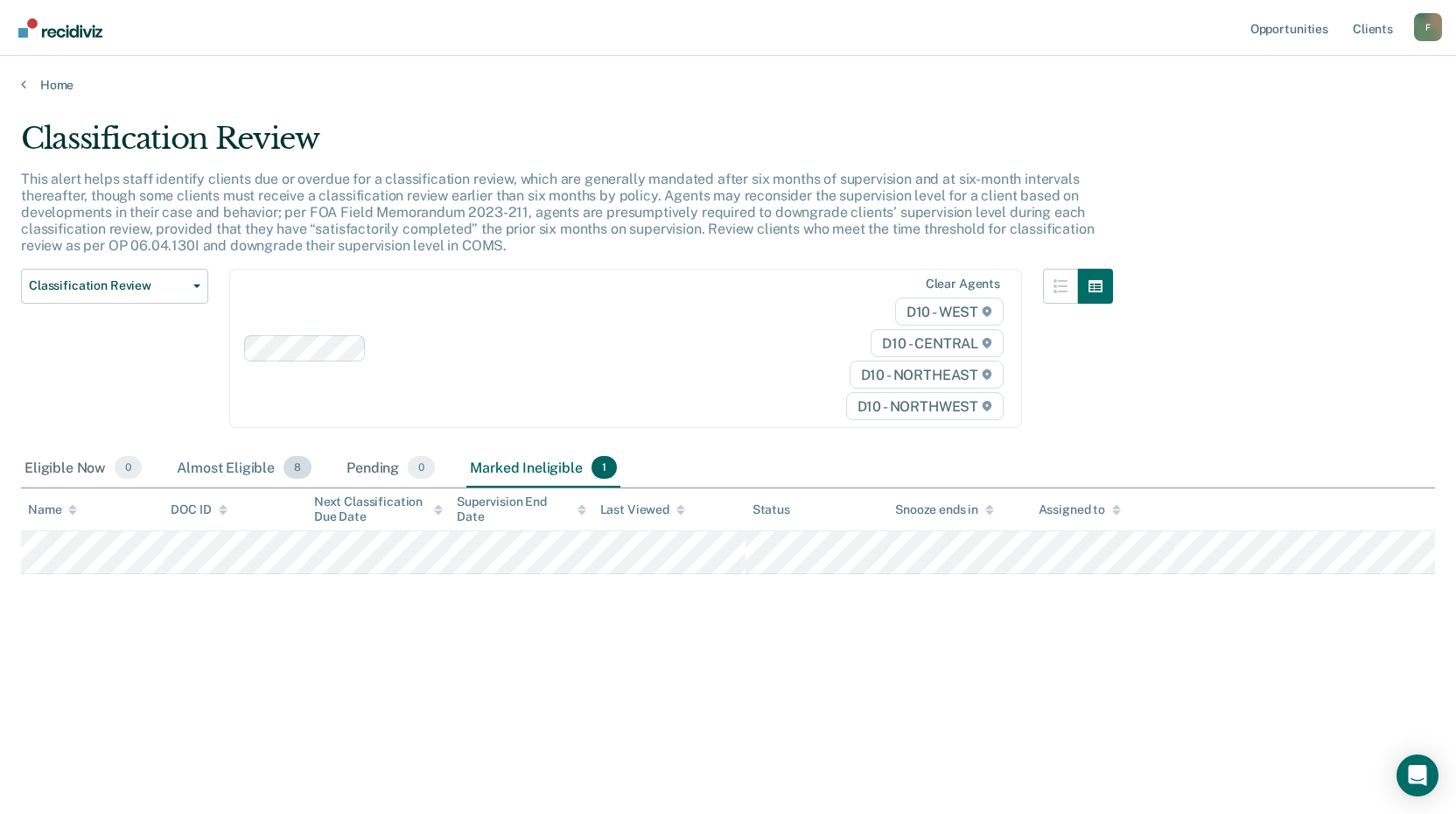
click at [213, 468] on div "Almost Eligible 8" at bounding box center [244, 468] width 142 height 39
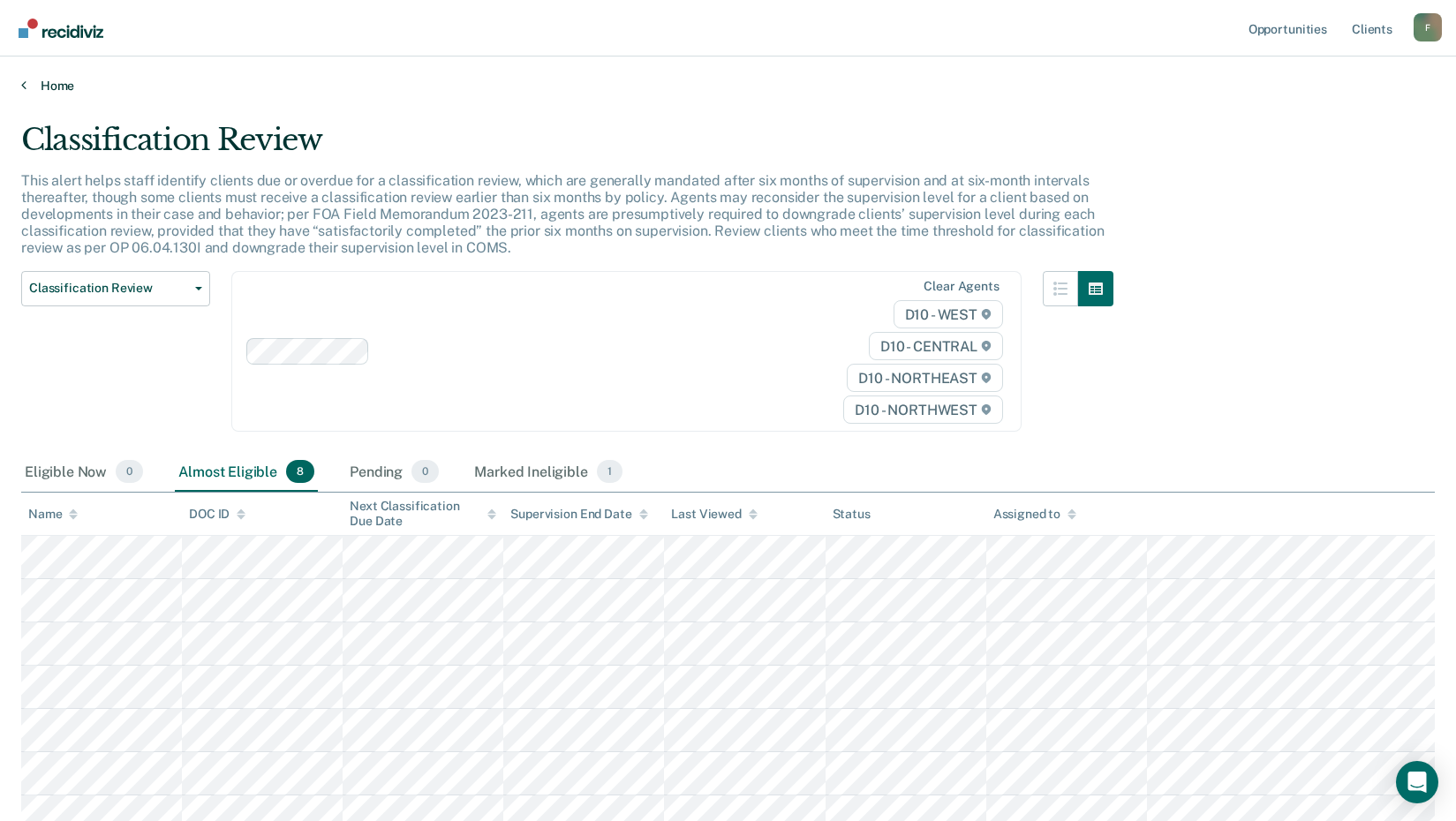
click at [24, 84] on icon at bounding box center [24, 84] width 5 height 14
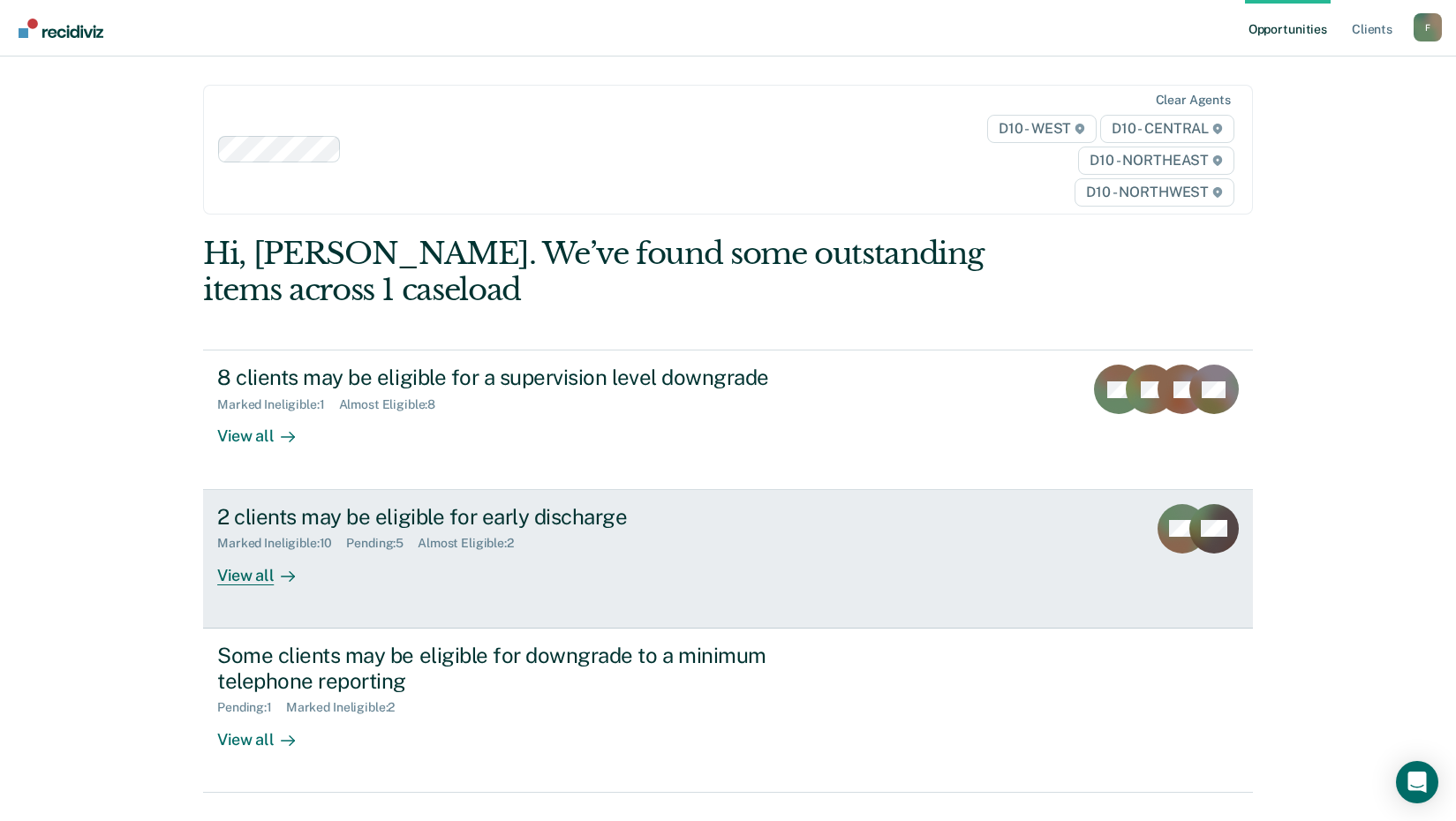
click at [245, 580] on div "View all" at bounding box center [266, 568] width 99 height 34
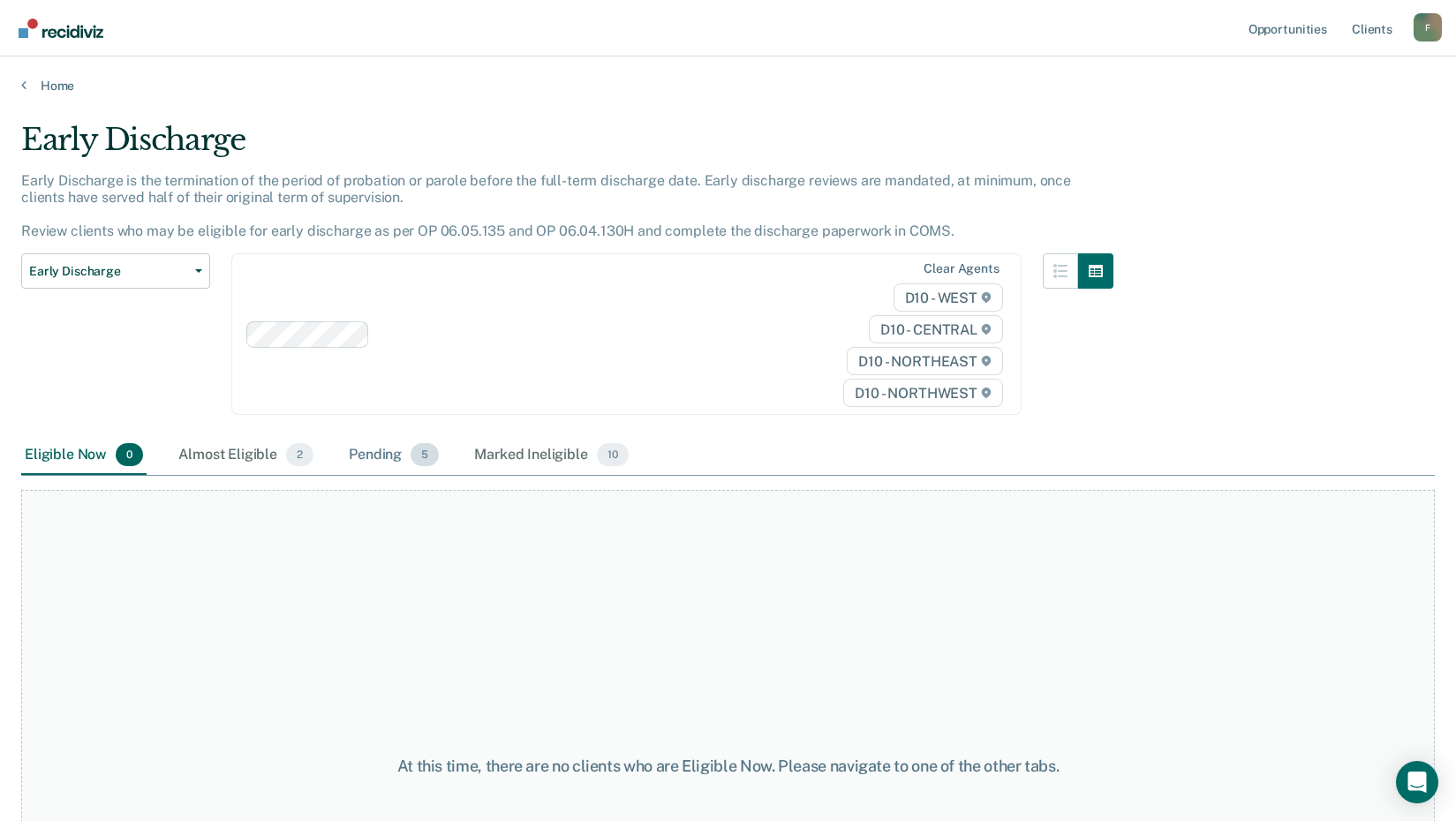
click at [379, 455] on div "Pending 5" at bounding box center [393, 456] width 97 height 39
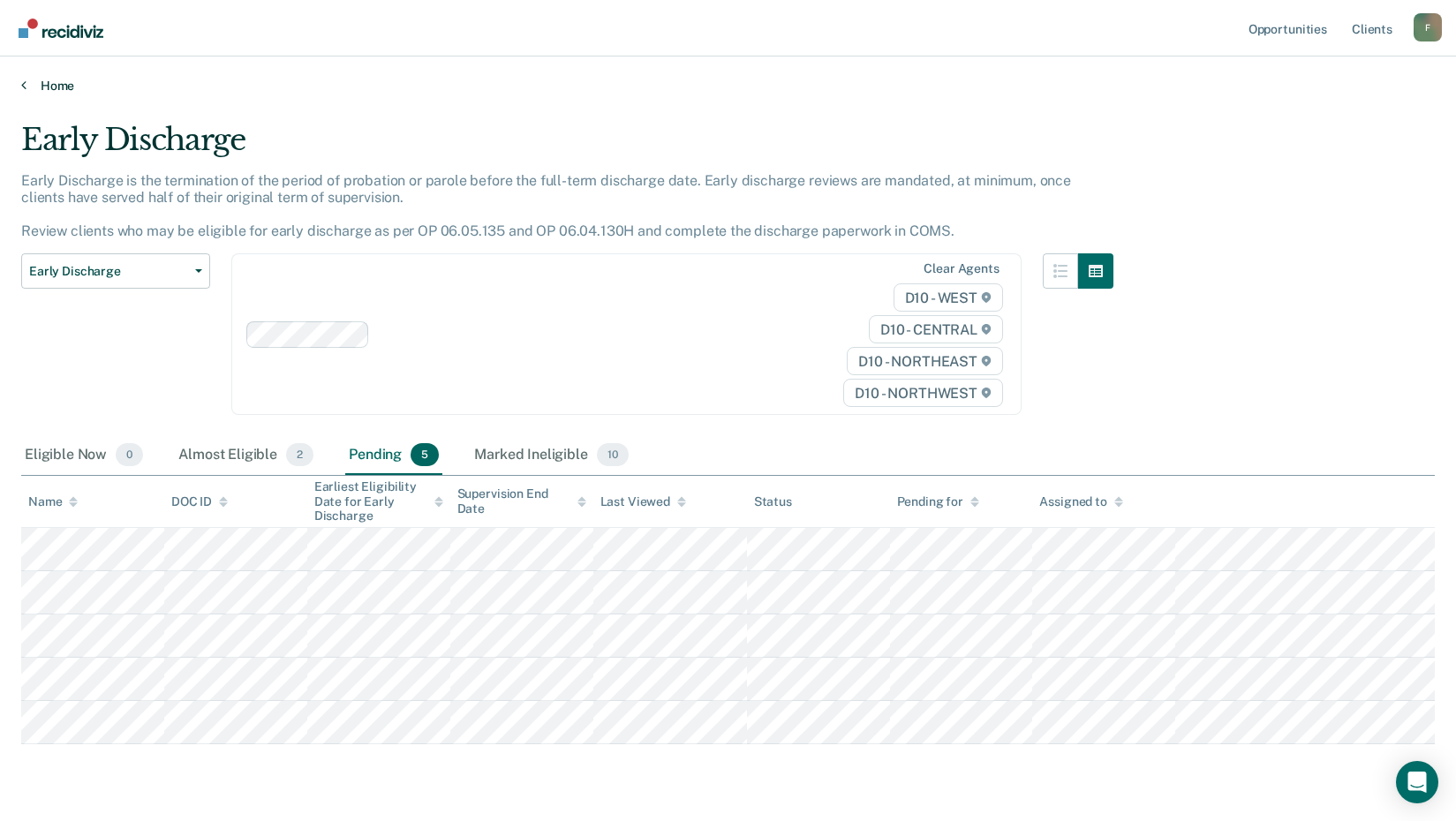
click at [23, 82] on icon at bounding box center [24, 84] width 5 height 14
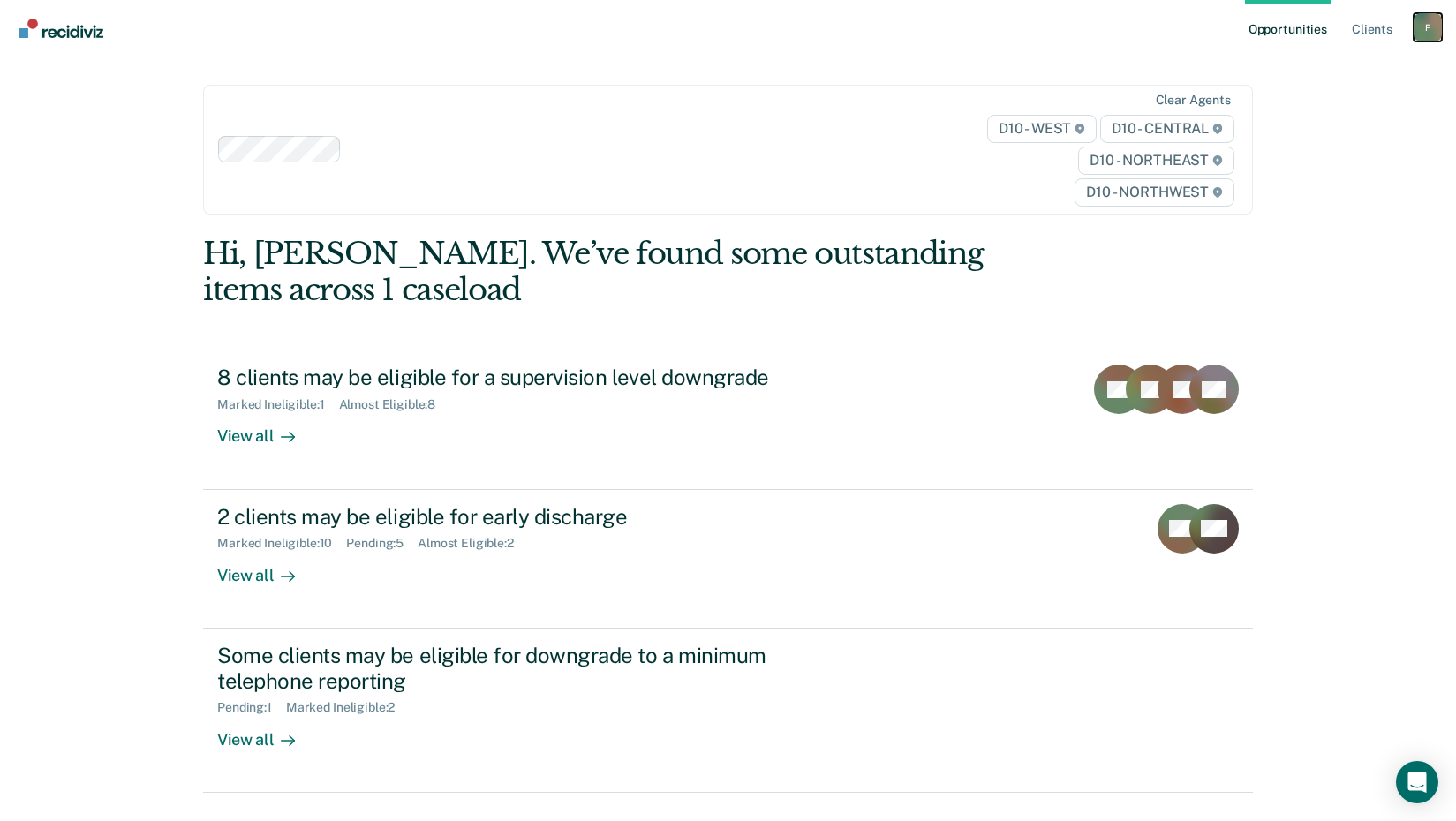
click at [1424, 28] on div "F" at bounding box center [1428, 27] width 28 height 28
click at [1310, 117] on link "Log Out" at bounding box center [1356, 116] width 142 height 15
